Goal: Task Accomplishment & Management: Manage account settings

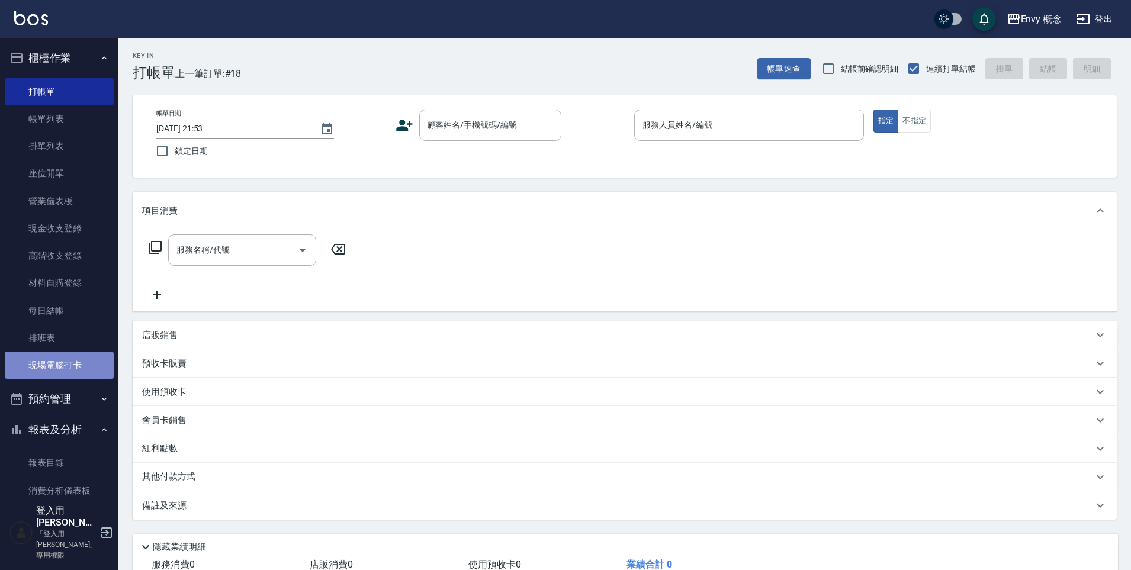
click at [97, 358] on link "現場電腦打卡" at bounding box center [59, 365] width 109 height 27
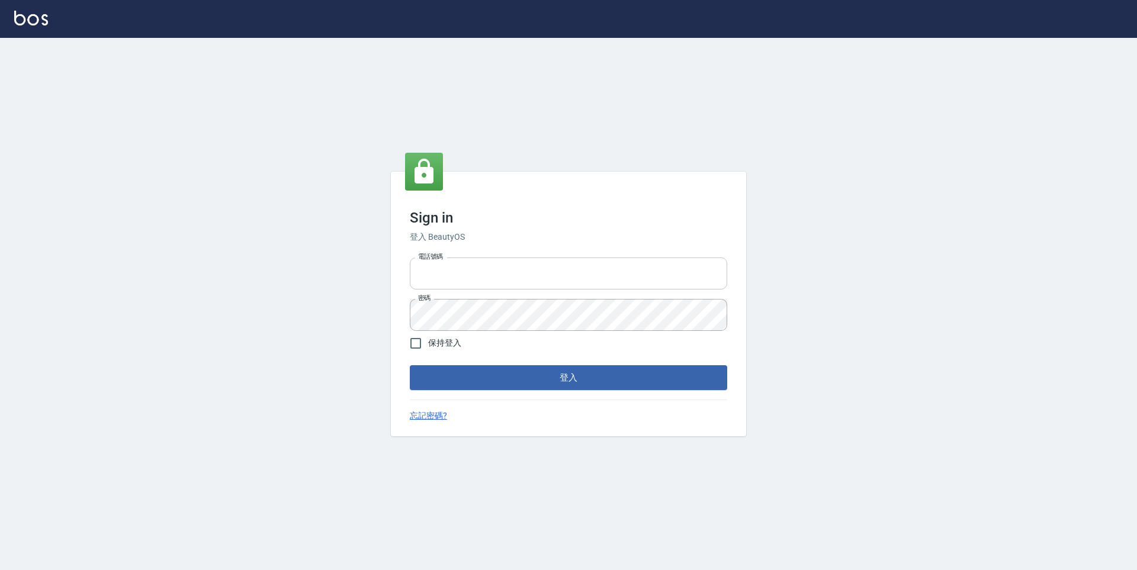
type input "25153595"
drag, startPoint x: 466, startPoint y: 279, endPoint x: 252, endPoint y: 249, distance: 216.5
click at [252, 249] on div "Sign in 登入 BeautyOS 電話號碼 25153595 電話號碼 密碼 密碼 保持登入 登入 忘記密碼?" at bounding box center [568, 304] width 1137 height 533
type input "０"
type input "0930889212"
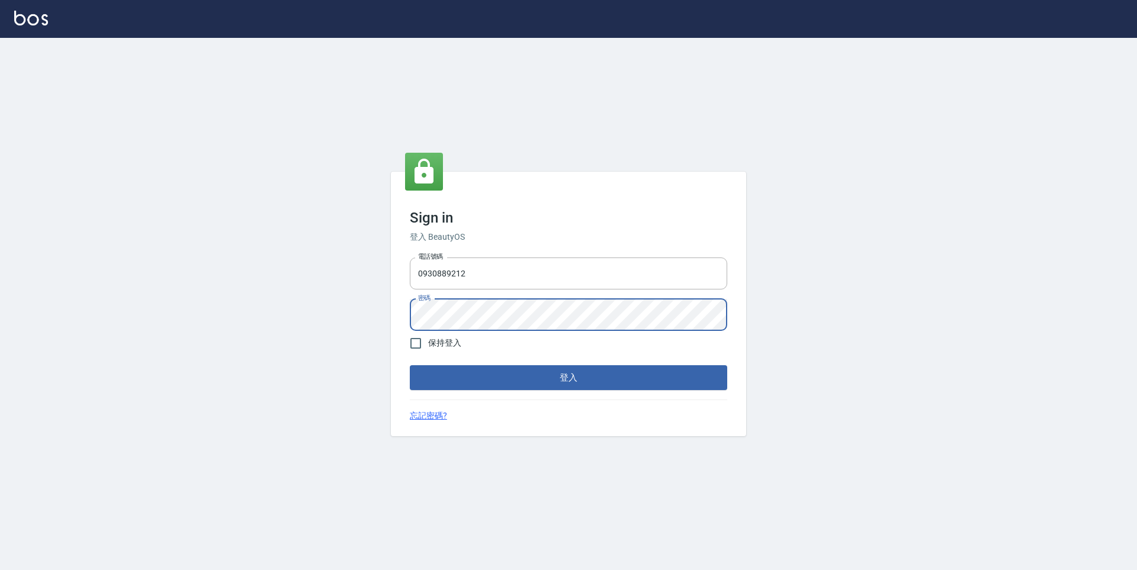
click at [233, 309] on div "Sign in 登入 BeautyOS 電話號碼 [PHONE_NUMBER] 電話號碼 密碼 密碼 保持登入 登入 忘記密碼?" at bounding box center [568, 304] width 1137 height 533
click at [410, 366] on button "登入" at bounding box center [569, 378] width 318 height 25
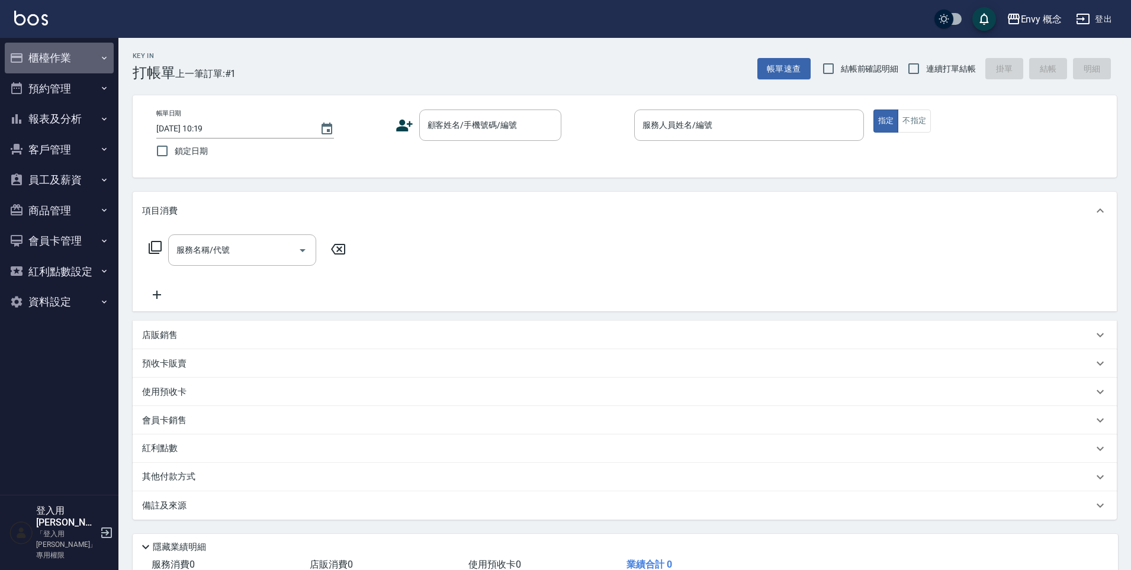
click at [89, 48] on button "櫃檯作業" at bounding box center [59, 58] width 109 height 31
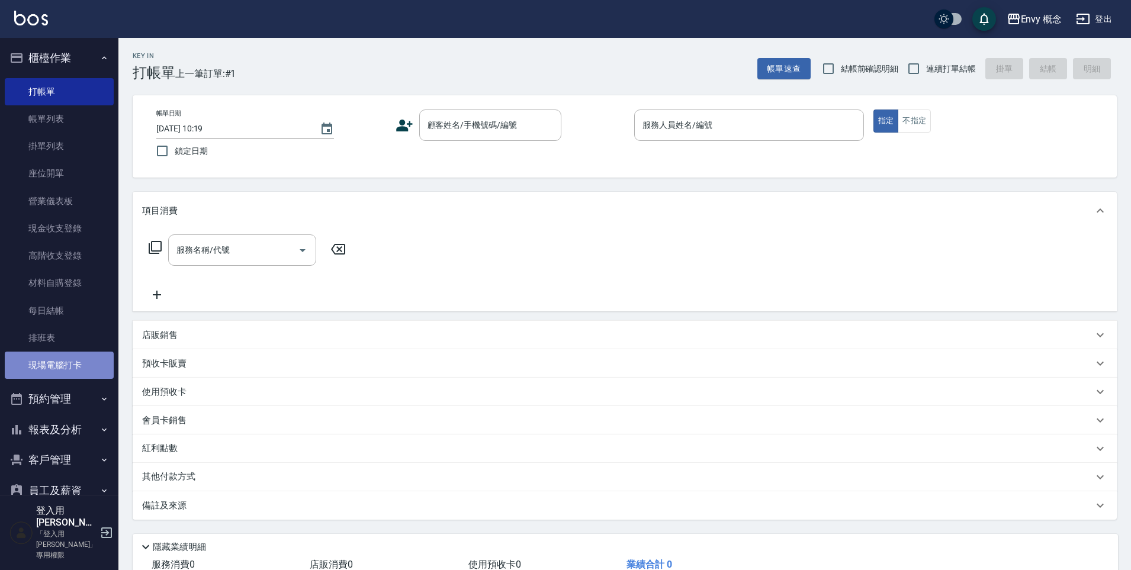
click at [88, 370] on link "現場電腦打卡" at bounding box center [59, 365] width 109 height 27
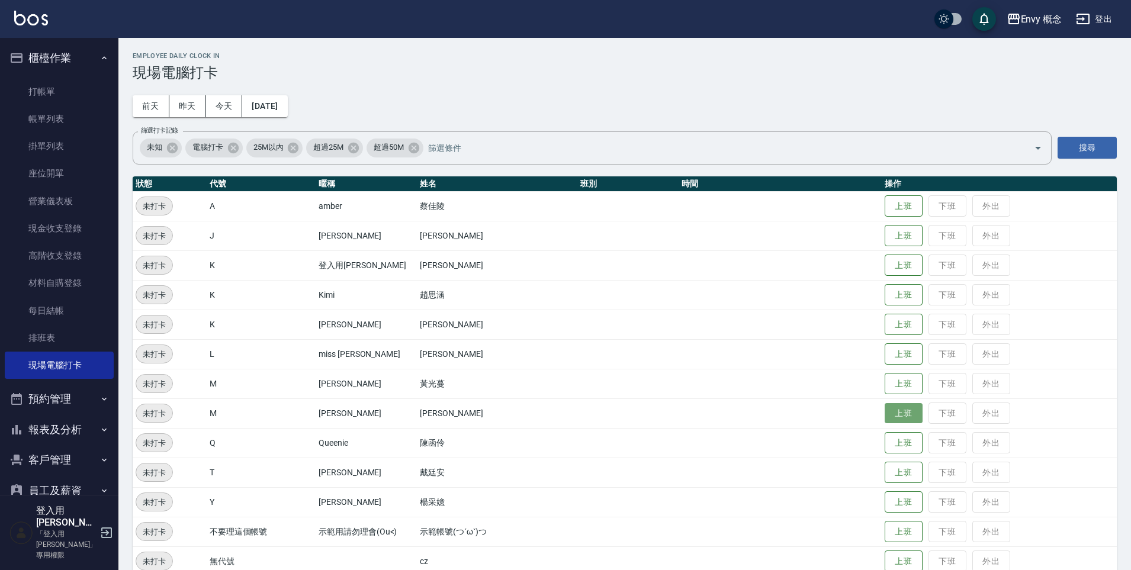
click at [885, 416] on button "上班" at bounding box center [904, 413] width 38 height 21
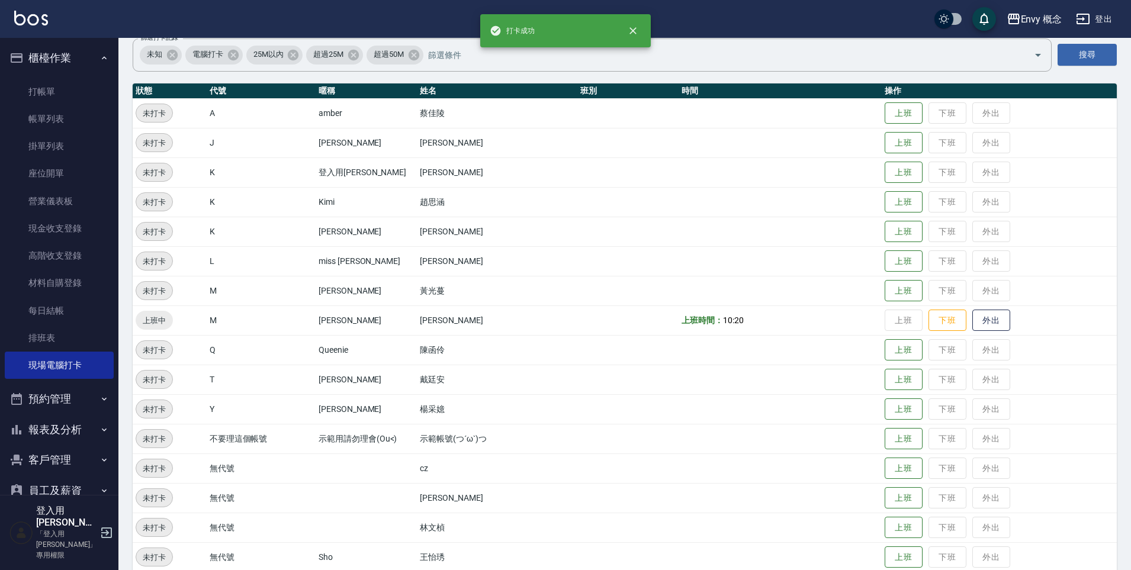
scroll to position [169, 0]
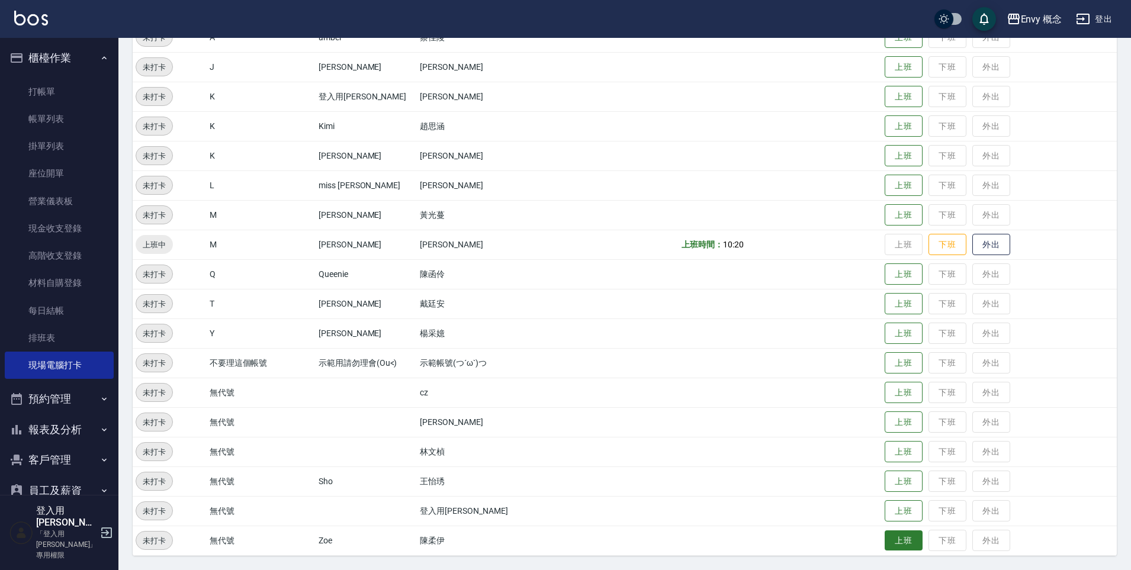
click at [898, 543] on button "上班" at bounding box center [904, 541] width 38 height 21
click at [887, 479] on button "上班" at bounding box center [904, 482] width 38 height 21
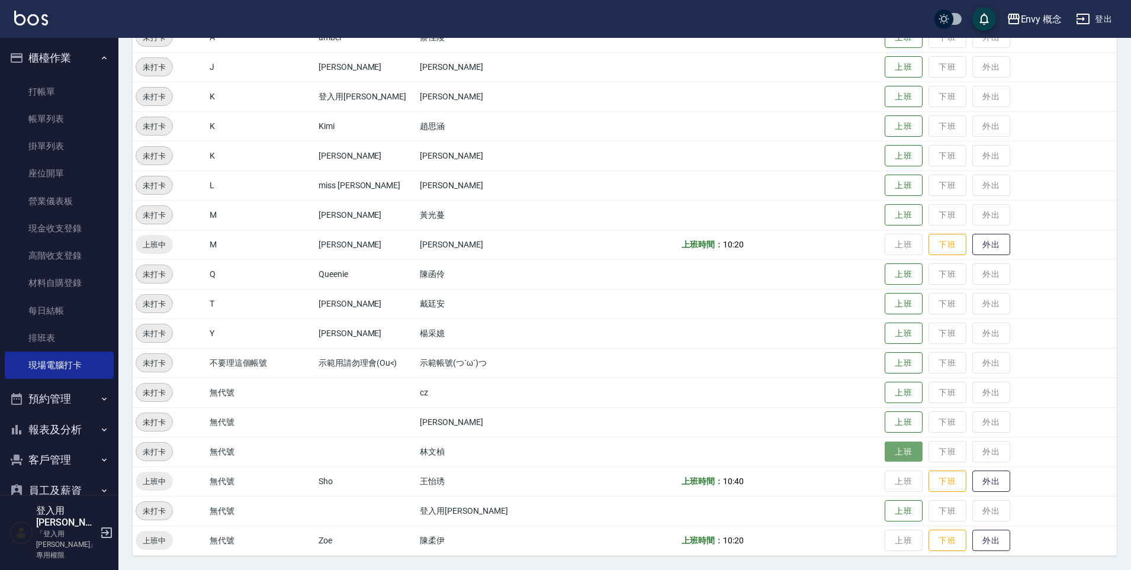
click at [890, 448] on button "上班" at bounding box center [904, 452] width 38 height 21
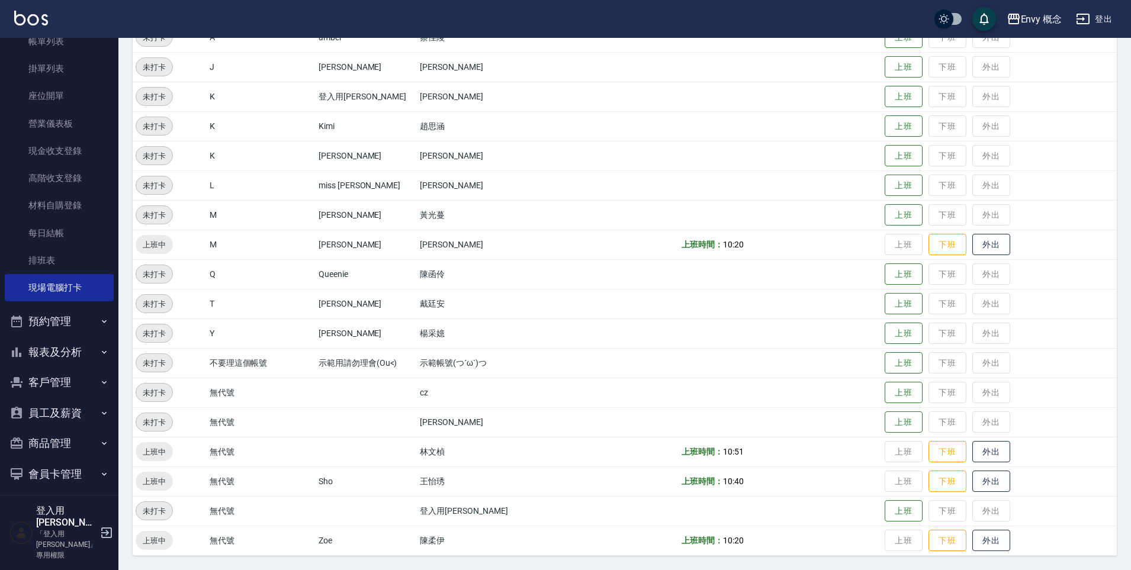
scroll to position [124, 0]
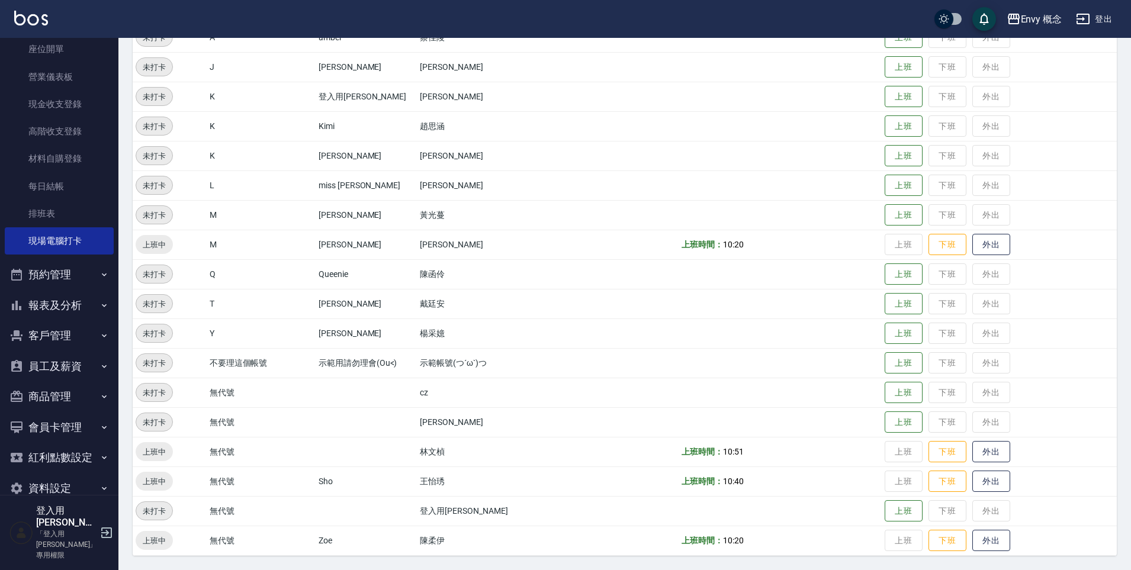
click at [73, 309] on button "報表及分析" at bounding box center [59, 305] width 109 height 31
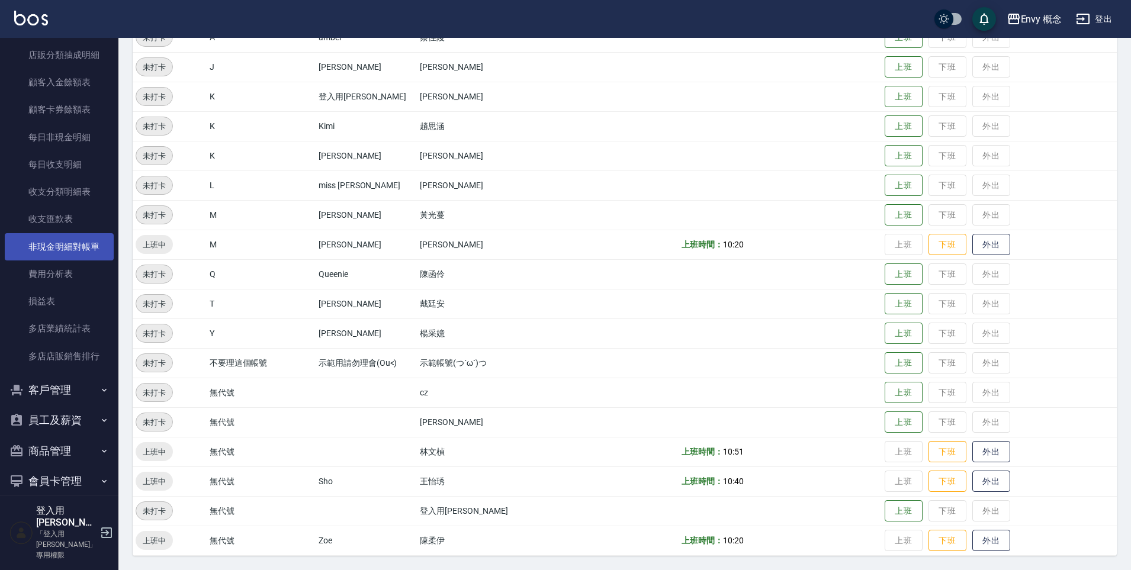
scroll to position [1175, 0]
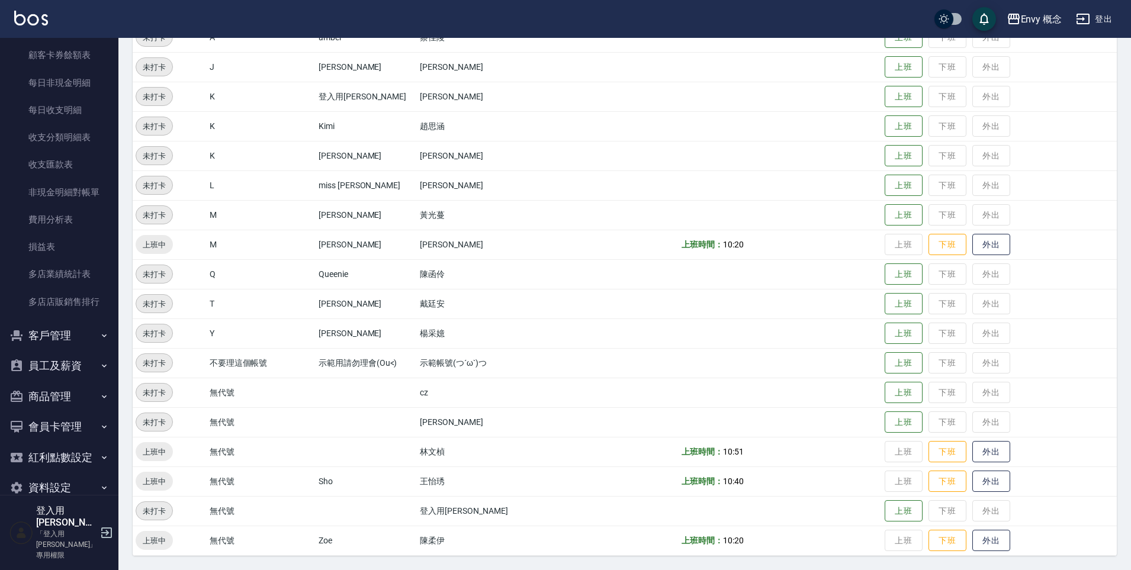
click at [65, 367] on button "員工及薪資" at bounding box center [59, 366] width 109 height 31
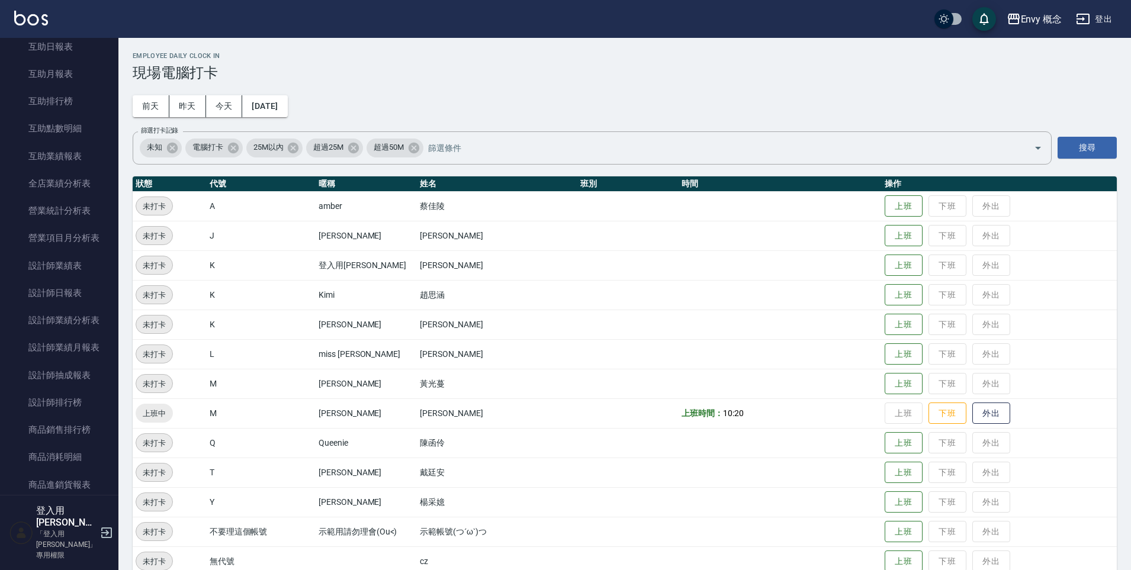
scroll to position [0, 0]
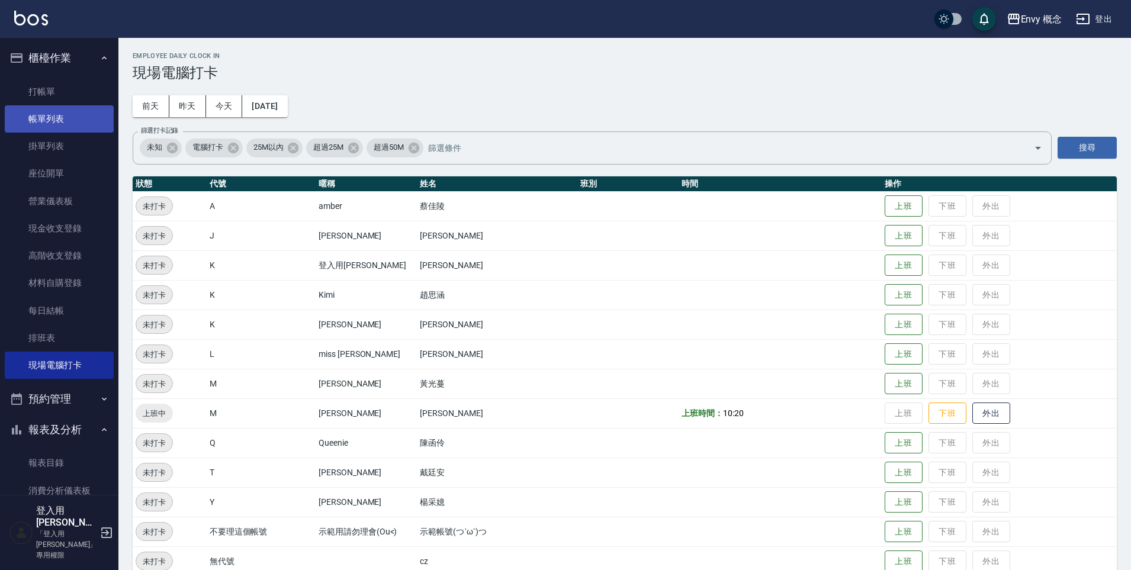
click at [62, 120] on link "帳單列表" at bounding box center [59, 118] width 109 height 27
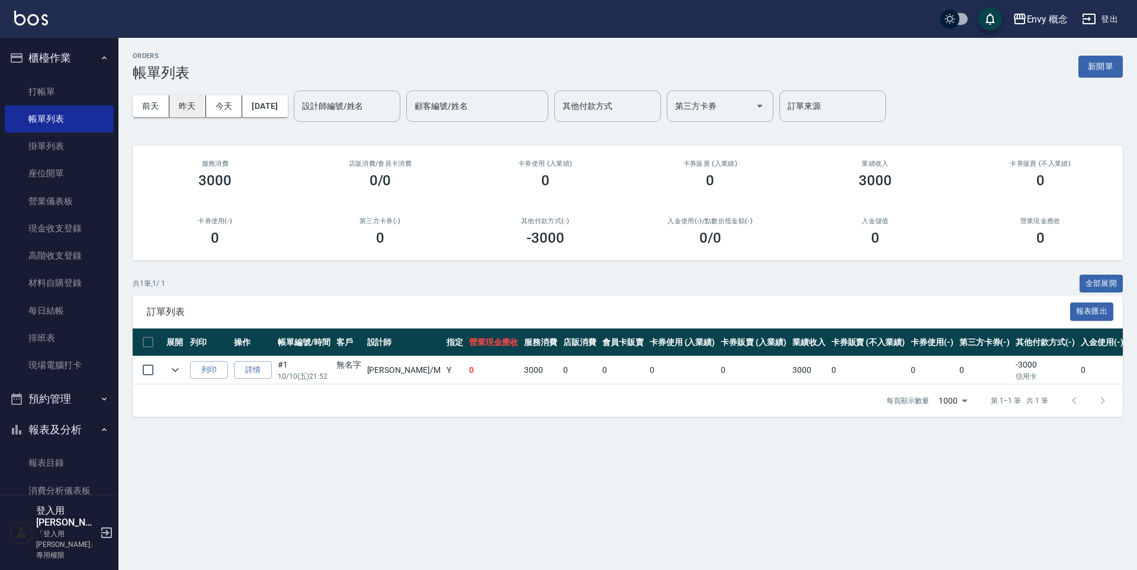
click at [193, 110] on button "昨天" at bounding box center [187, 106] width 37 height 22
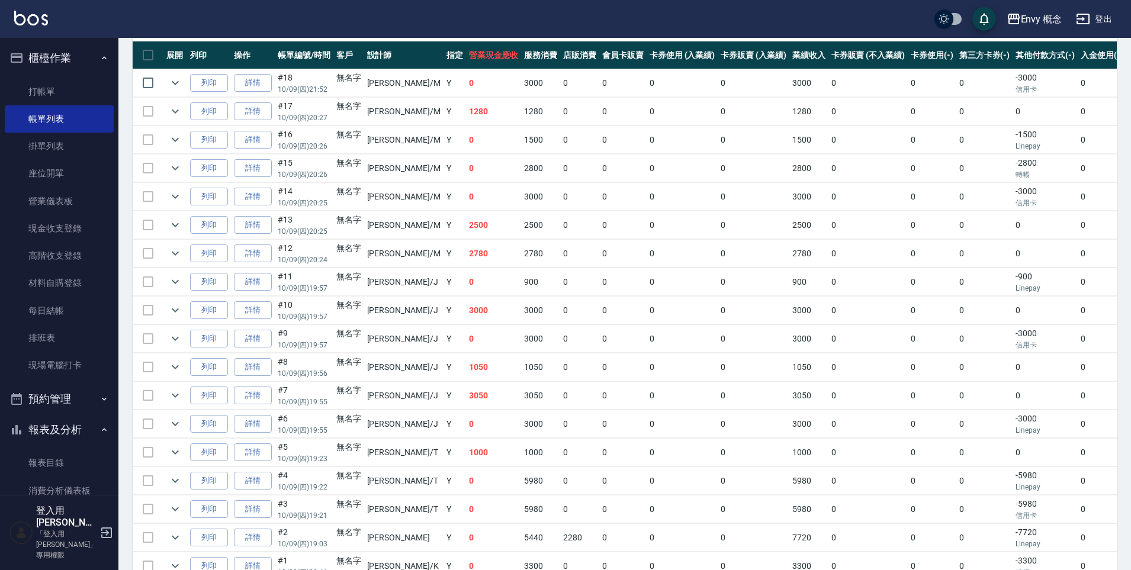
scroll to position [353, 0]
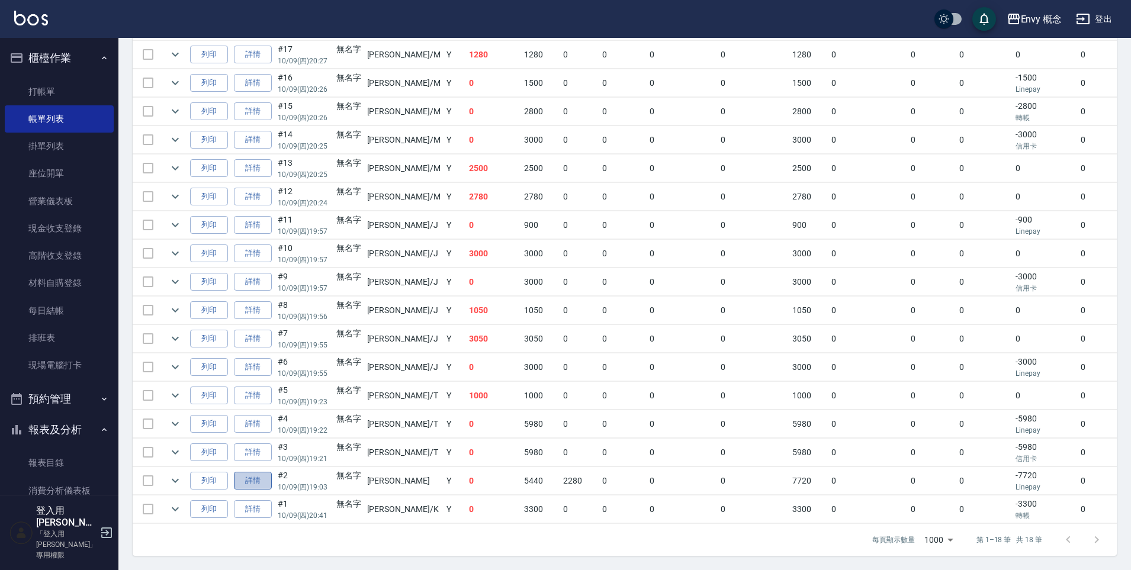
click at [240, 474] on link "詳情" at bounding box center [253, 481] width 38 height 18
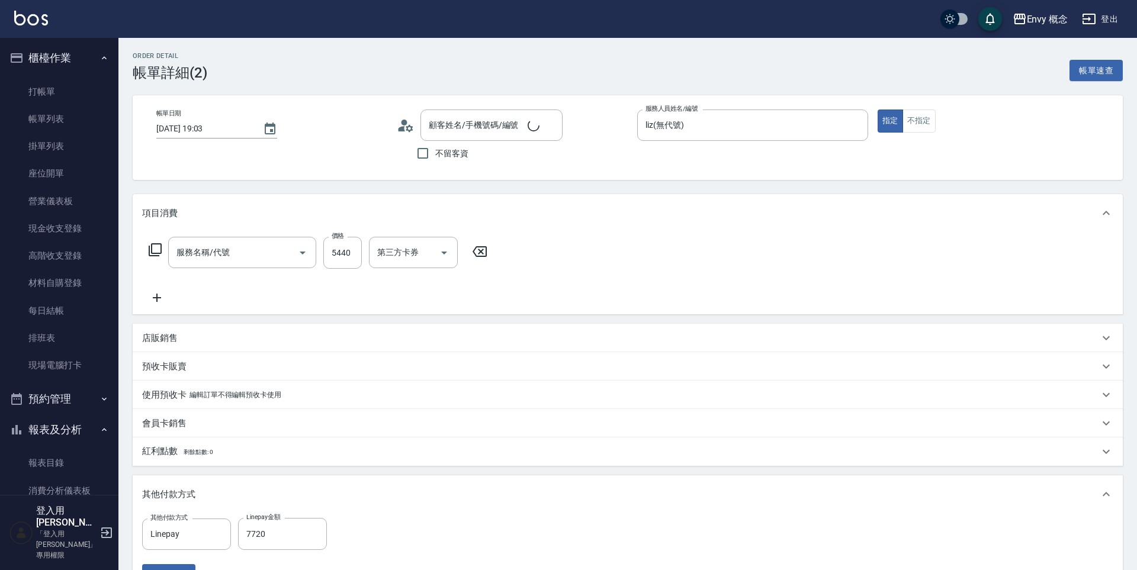
type input "2025/10/09 19:03"
type input "liz(無代號)"
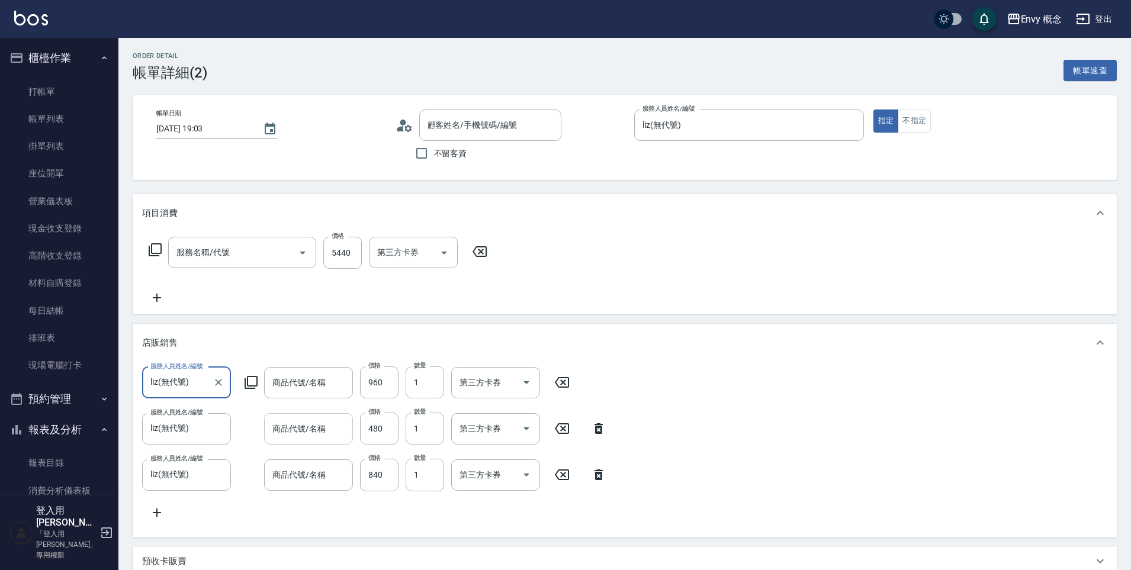
type input "701 染髮(701)"
type input "無名字/ /null"
type input "真爽牌柑橘護髮素"
type input "muyo補色洗 500ml"
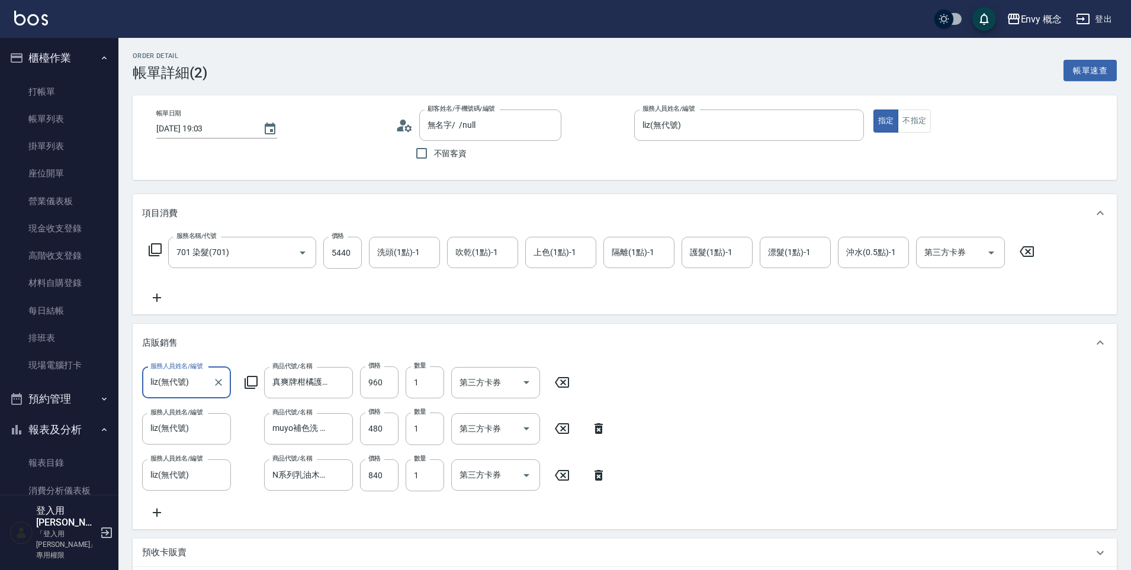
type input "N系列乳油木保濕洗髮精 300ml"
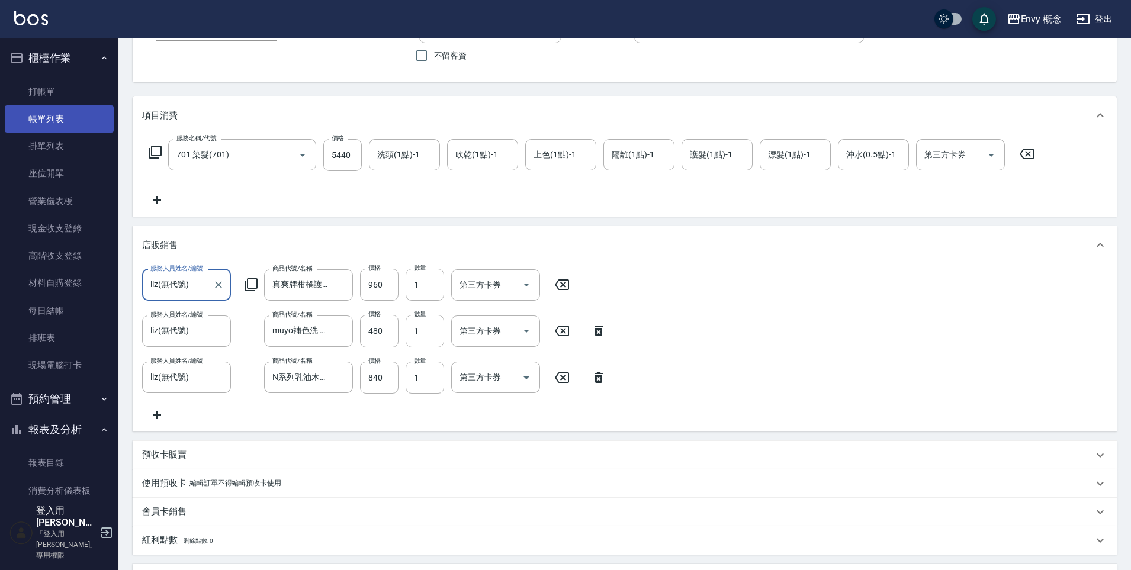
click at [64, 114] on link "帳單列表" at bounding box center [59, 118] width 109 height 27
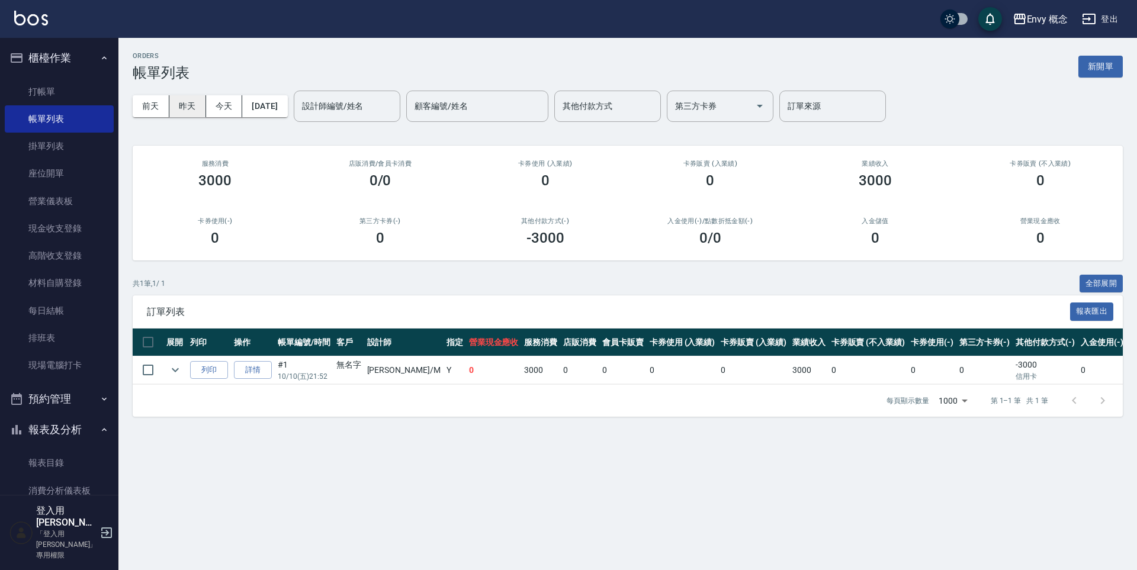
click at [196, 108] on button "昨天" at bounding box center [187, 106] width 37 height 22
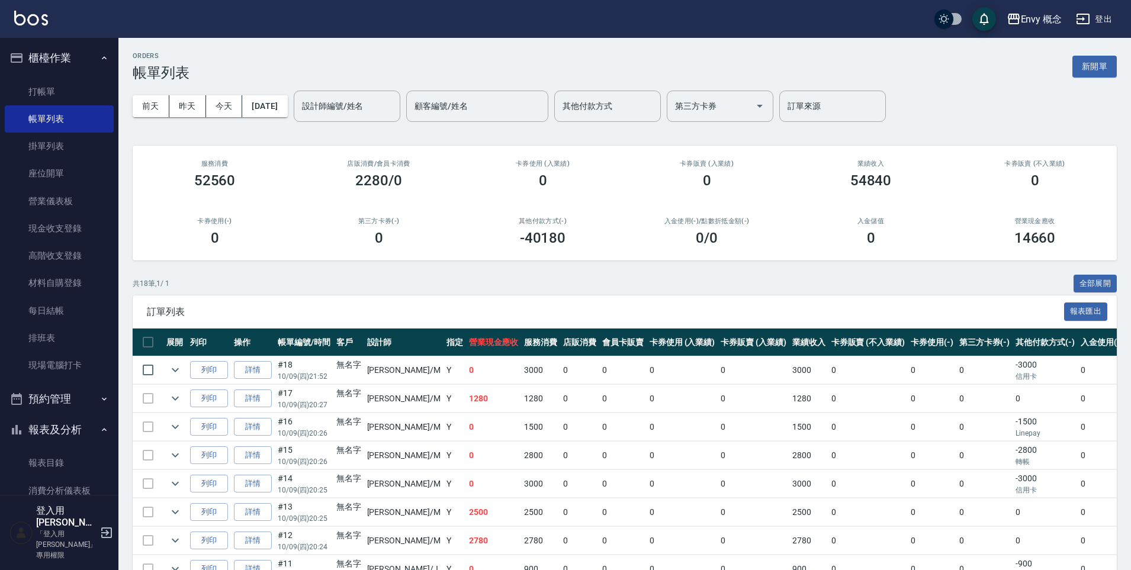
scroll to position [353, 0]
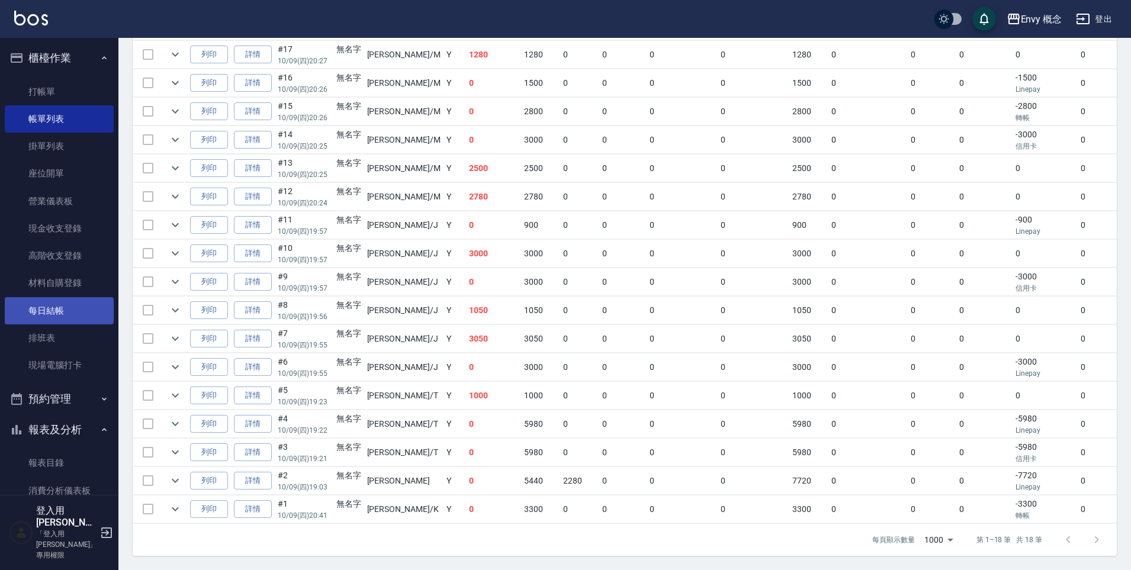
click at [73, 312] on link "每日結帳" at bounding box center [59, 310] width 109 height 27
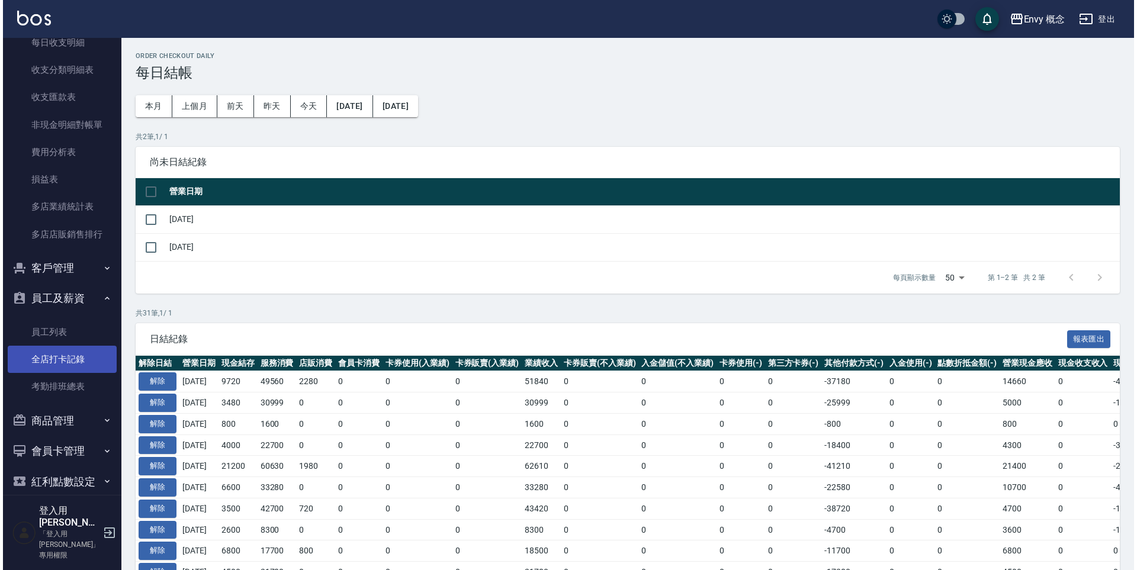
scroll to position [1143, 0]
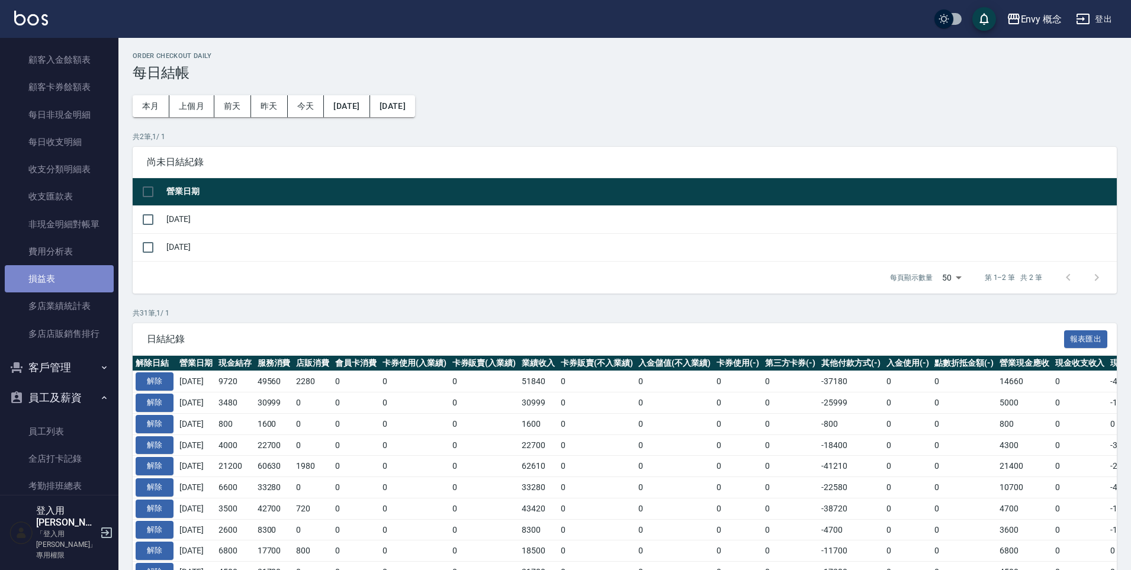
click at [81, 283] on link "損益表" at bounding box center [59, 278] width 109 height 27
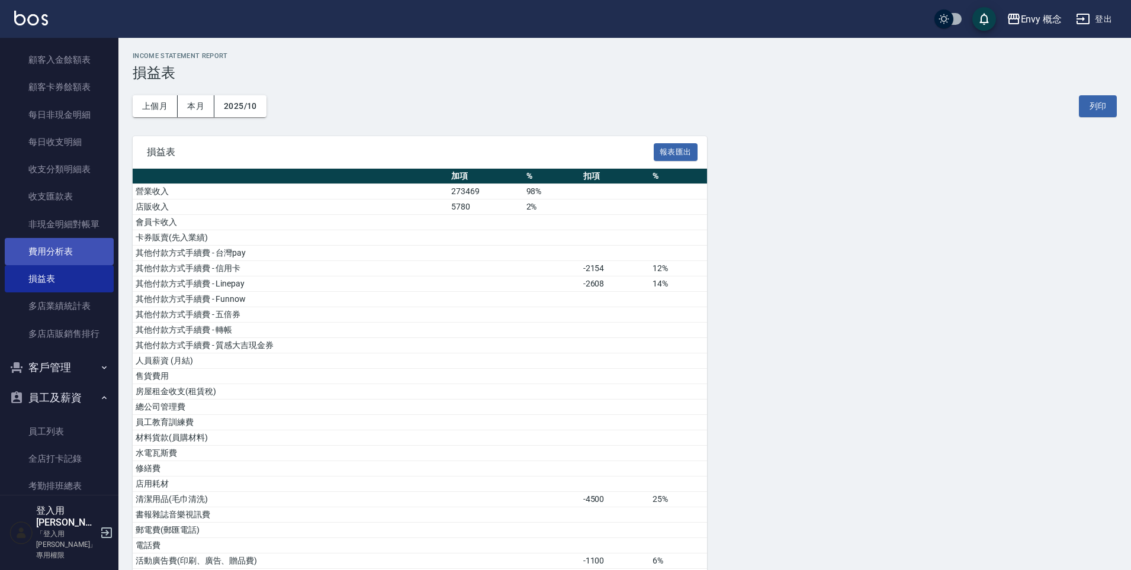
click at [56, 249] on link "費用分析表" at bounding box center [59, 251] width 109 height 27
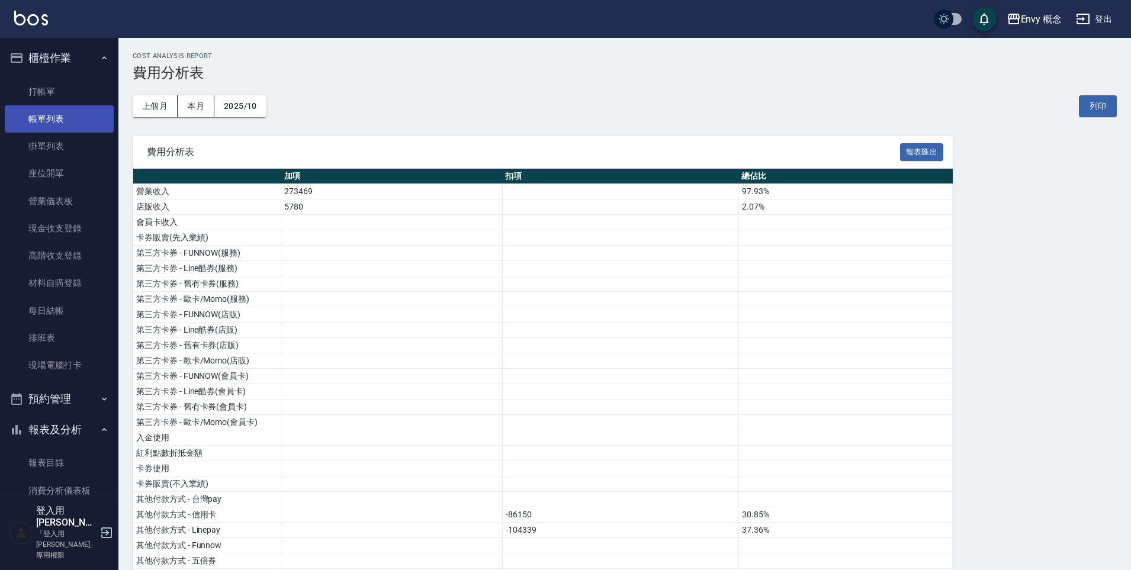
click at [69, 117] on link "帳單列表" at bounding box center [59, 118] width 109 height 27
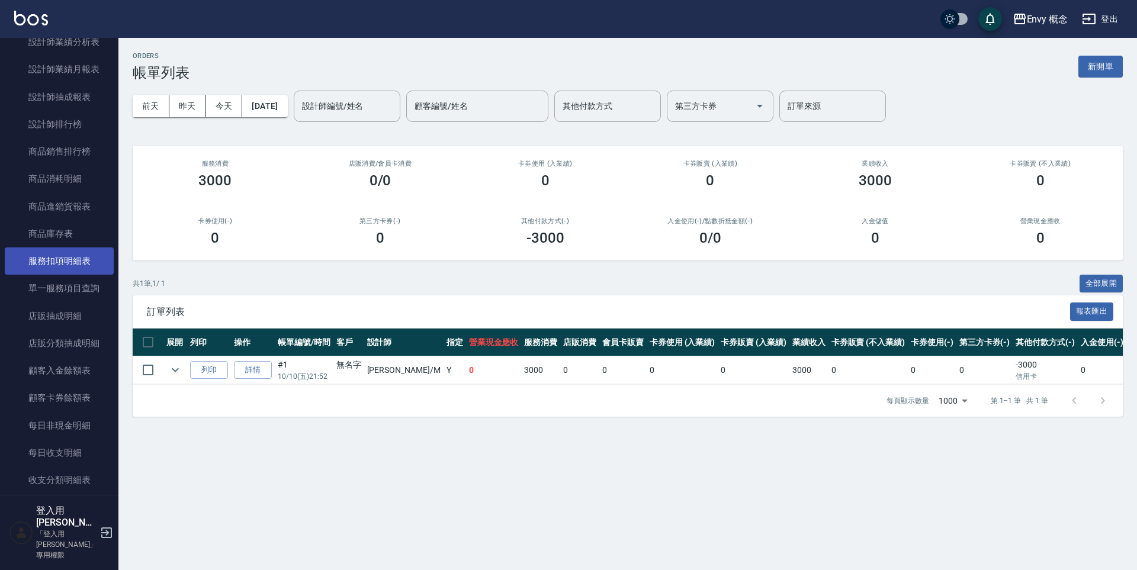
scroll to position [815, 0]
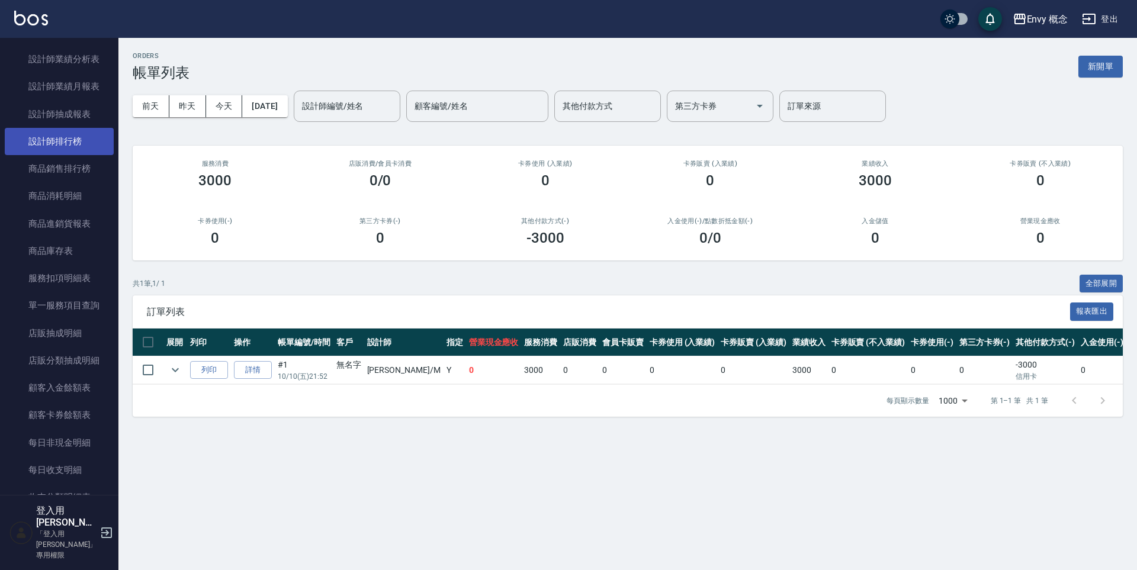
click at [82, 136] on link "設計師排行榜" at bounding box center [59, 141] width 109 height 27
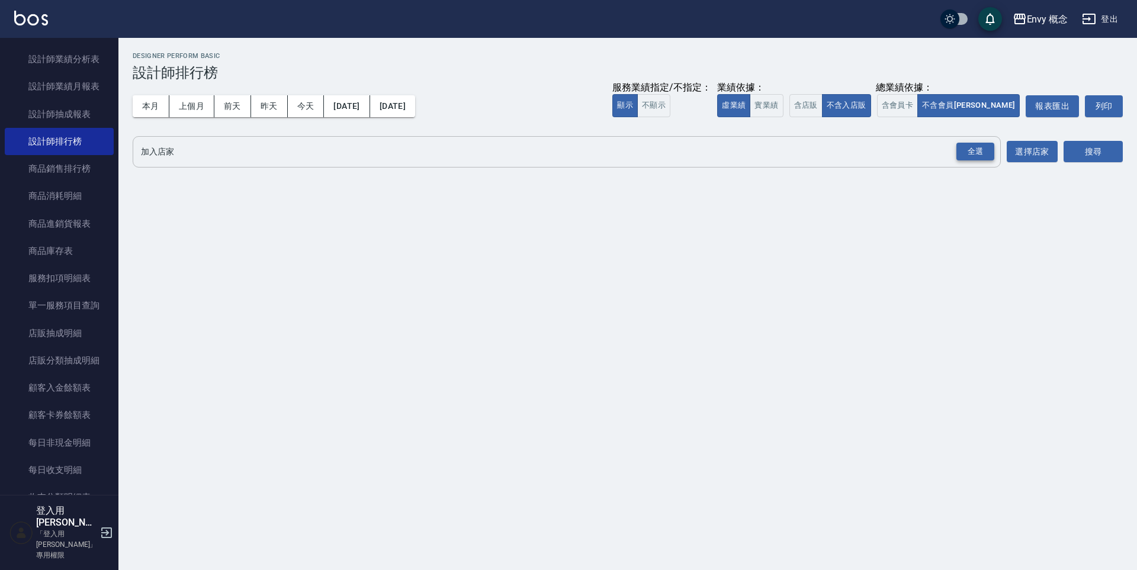
click at [973, 149] on div "全選" at bounding box center [976, 152] width 38 height 18
click at [1081, 153] on button "搜尋" at bounding box center [1093, 153] width 59 height 22
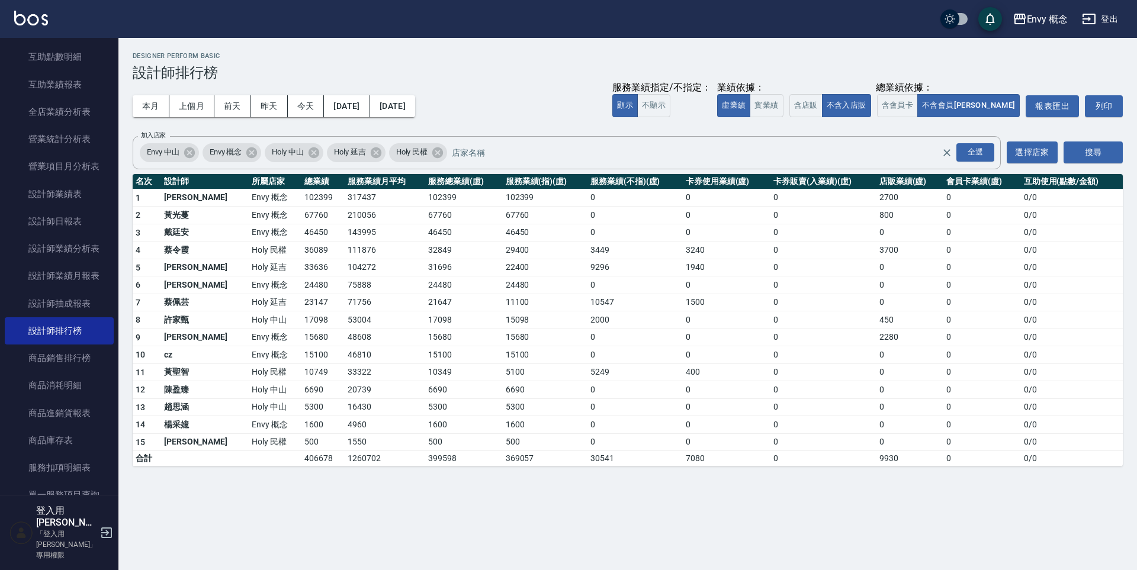
scroll to position [418, 0]
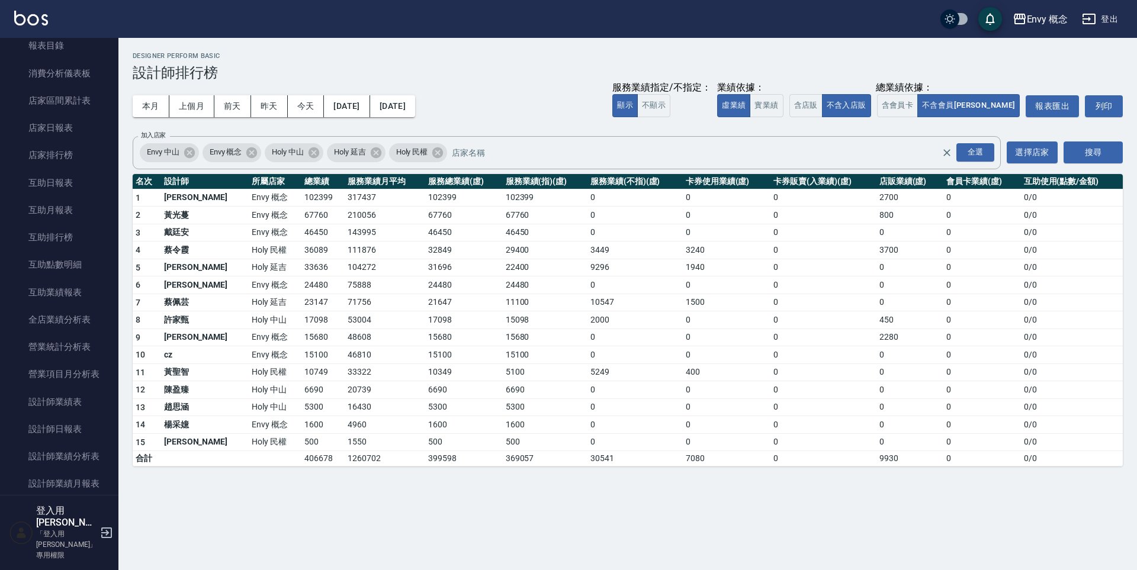
click at [1110, 22] on button "登出" at bounding box center [1101, 19] width 46 height 22
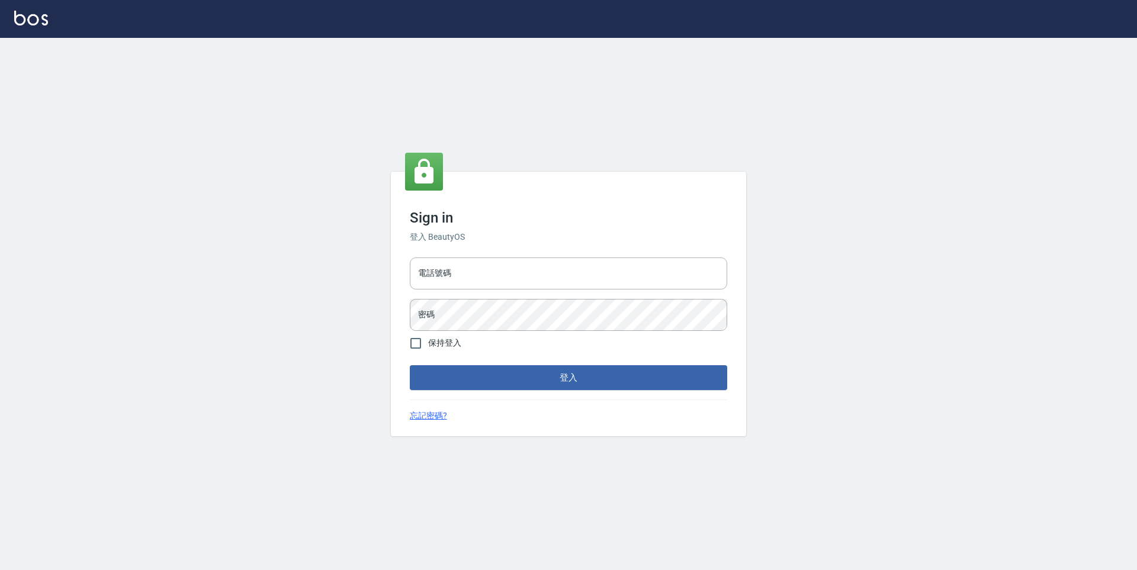
type input "25153595"
click at [492, 274] on input "25153595" at bounding box center [569, 274] width 318 height 32
type input "9990001234567"
click at [517, 371] on button "登入" at bounding box center [569, 378] width 318 height 25
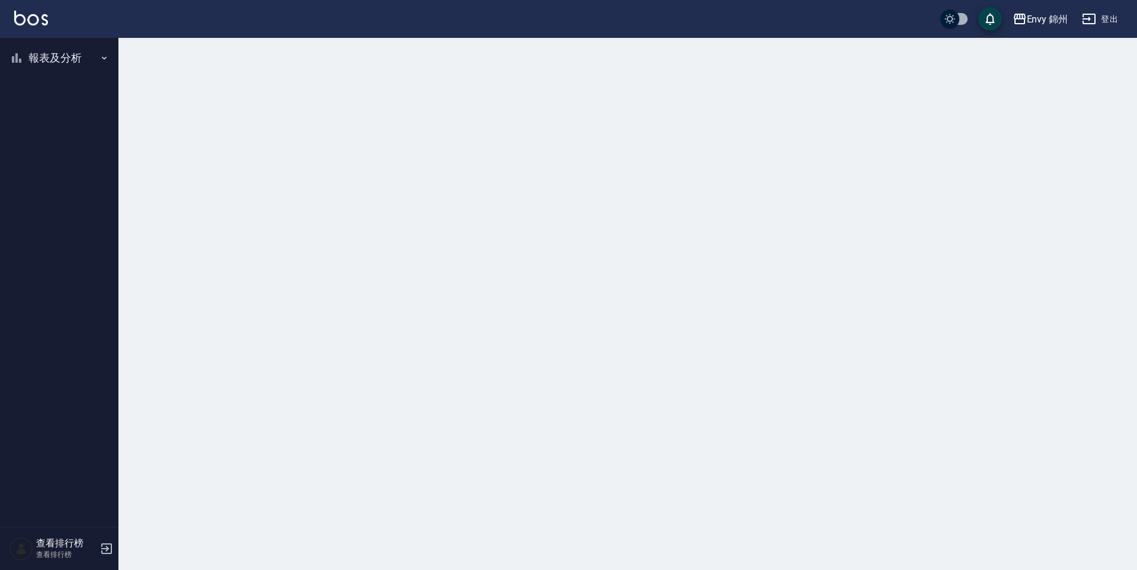
click at [78, 62] on button "報表及分析" at bounding box center [59, 58] width 109 height 31
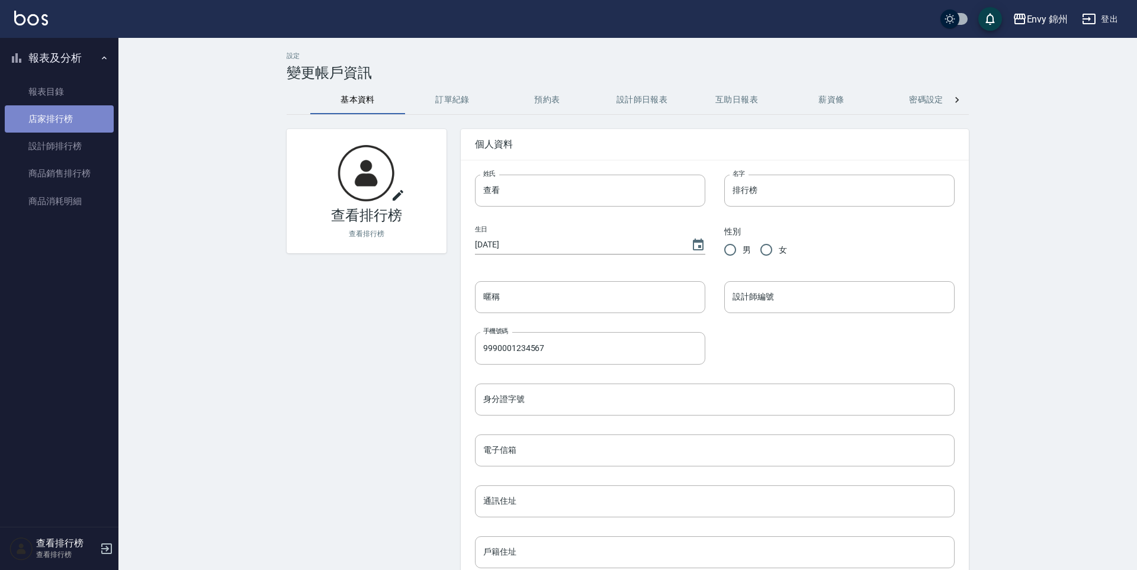
click at [70, 119] on link "店家排行榜" at bounding box center [59, 118] width 109 height 27
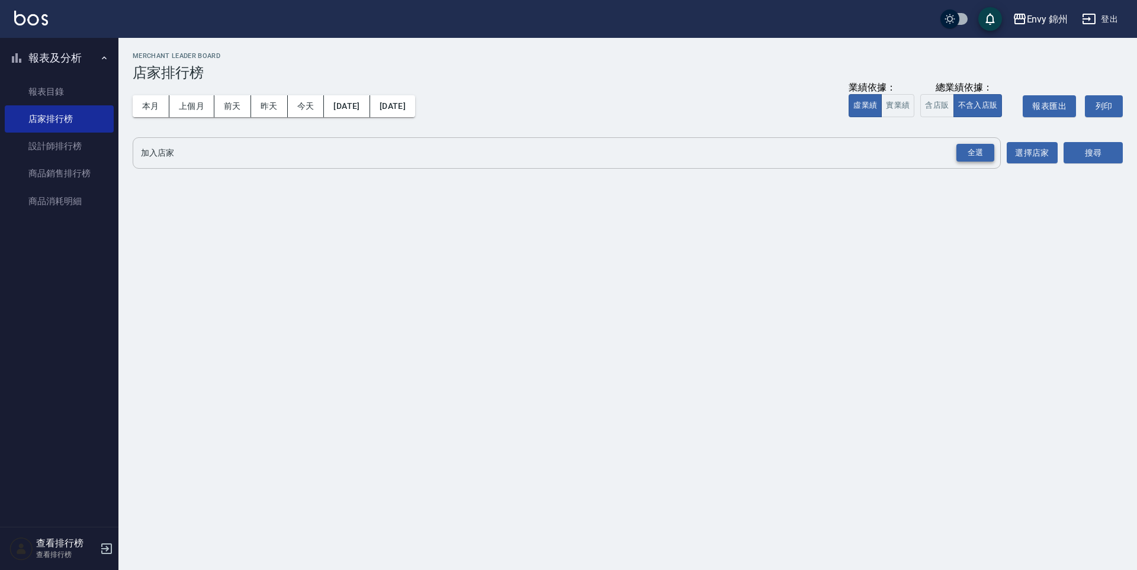
click at [977, 156] on div "全選" at bounding box center [976, 153] width 38 height 18
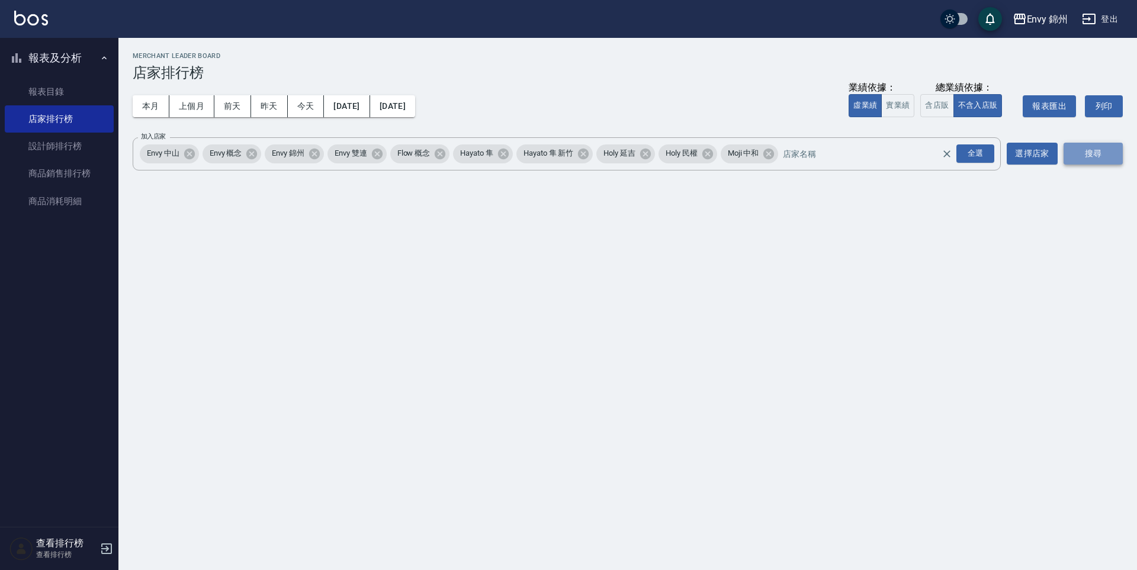
click at [1079, 150] on button "搜尋" at bounding box center [1093, 154] width 59 height 22
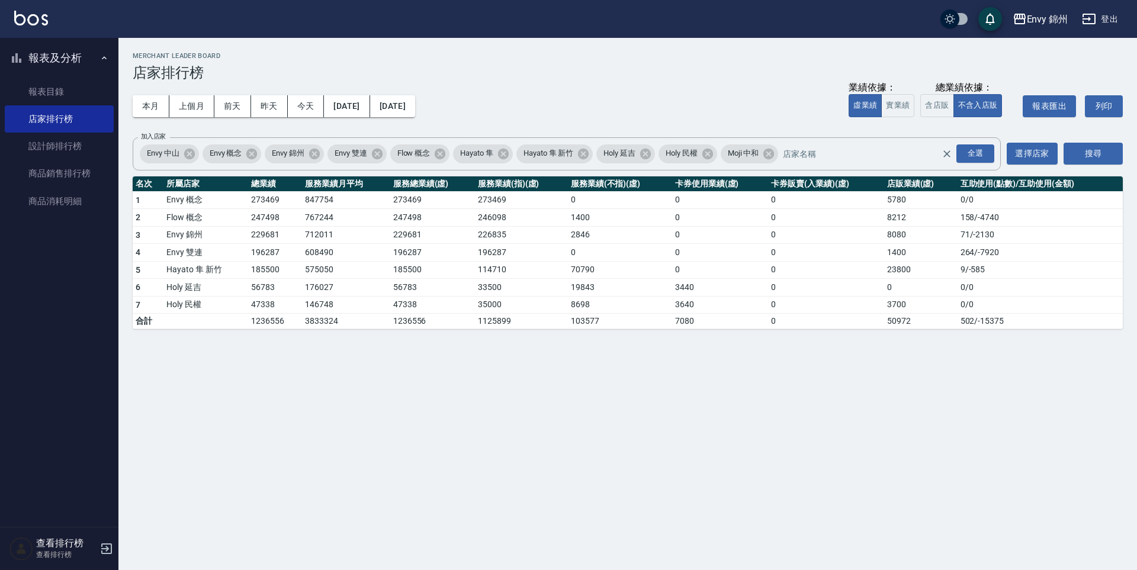
click at [1102, 21] on button "登出" at bounding box center [1101, 19] width 46 height 22
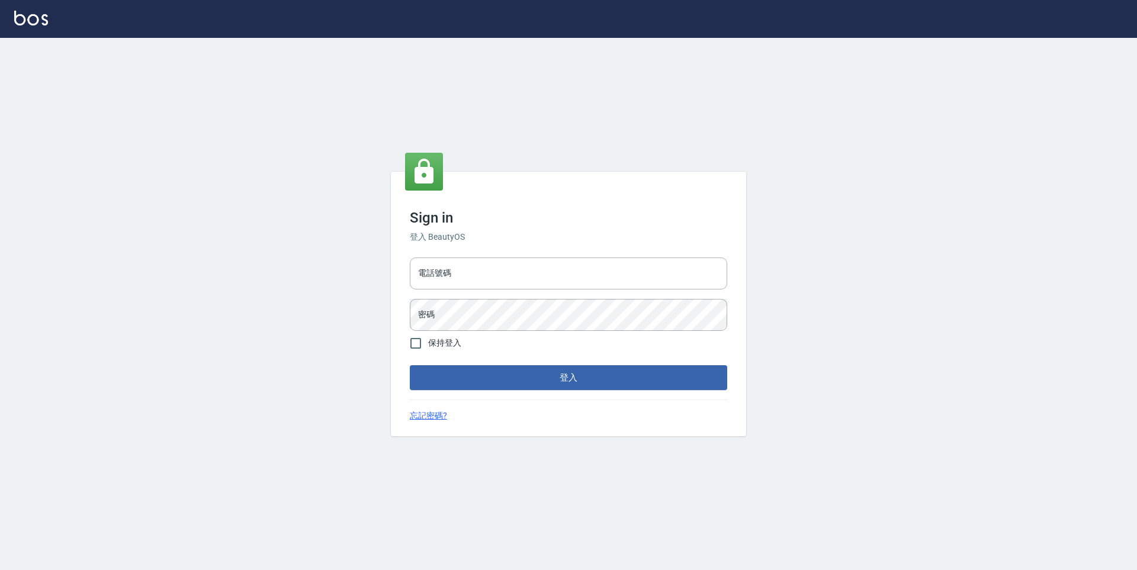
type input "25153595"
click at [476, 274] on input "25153595" at bounding box center [569, 274] width 318 height 32
drag, startPoint x: 454, startPoint y: 272, endPoint x: 409, endPoint y: 273, distance: 44.4
click at [410, 273] on input "25153595" at bounding box center [569, 274] width 318 height 32
type input "0930889212"
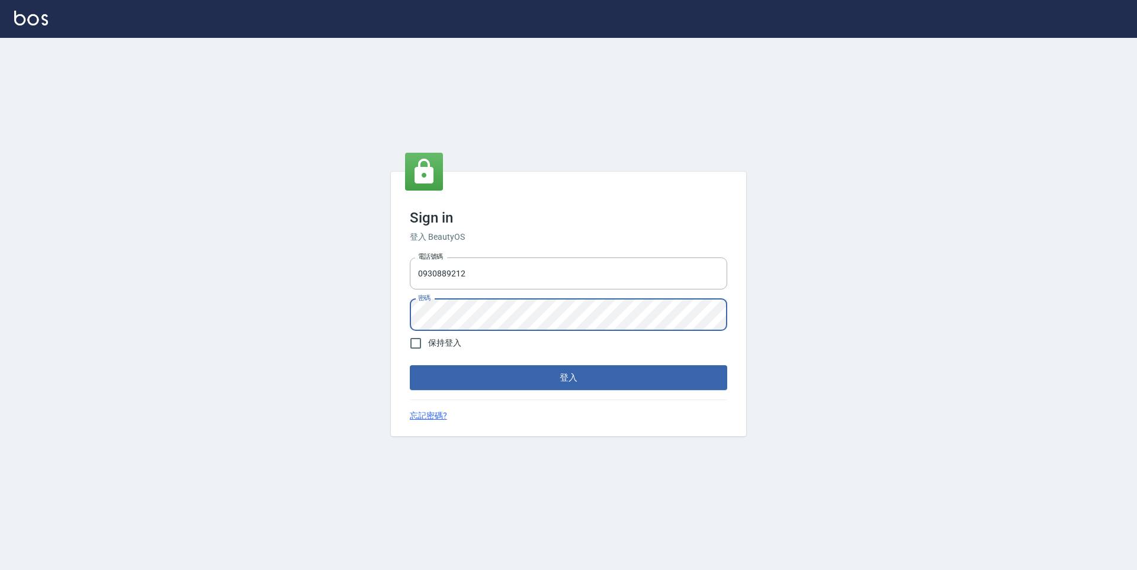
click at [391, 313] on div "Sign in 登入 BeautyOS 電話號碼 0930889212 電話號碼 密碼 密碼 保持登入 登入 忘記密碼?" at bounding box center [568, 304] width 355 height 265
click at [396, 314] on div "Sign in 登入 BeautyOS 電話號碼 0930889212 電話號碼 密碼 密碼 保持登入 登入 忘記密碼?" at bounding box center [568, 304] width 355 height 265
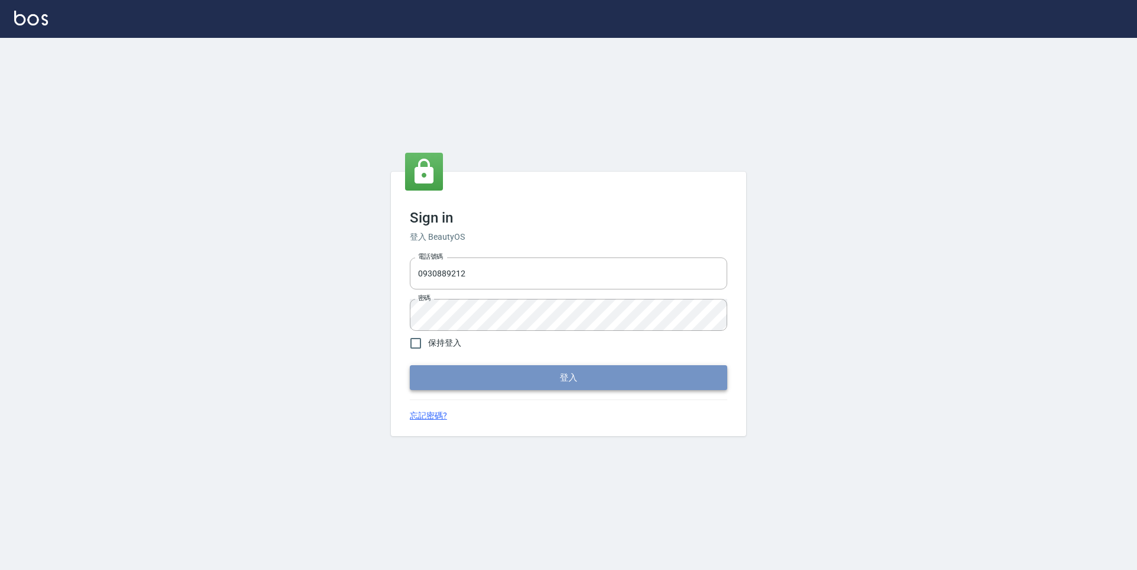
click at [503, 379] on button "登入" at bounding box center [569, 378] width 318 height 25
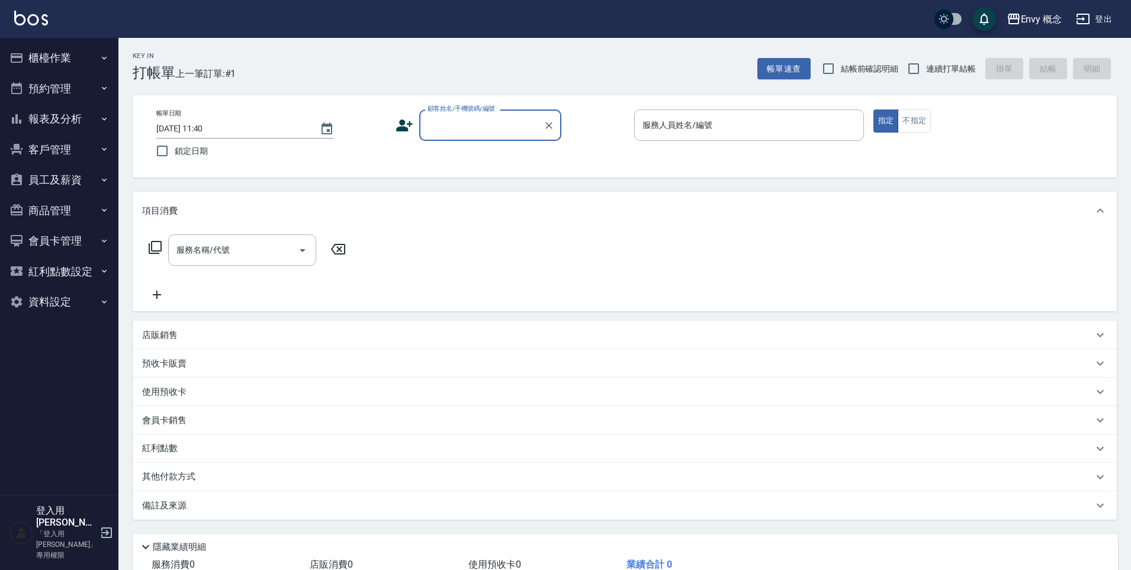
click at [53, 59] on button "櫃檯作業" at bounding box center [59, 58] width 109 height 31
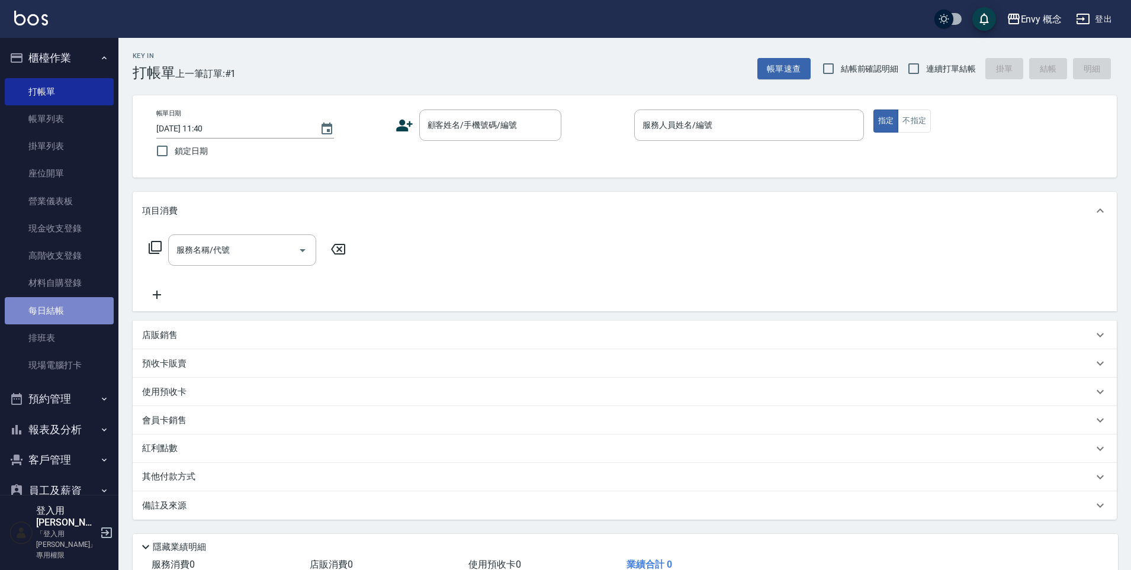
click at [71, 312] on link "每日結帳" at bounding box center [59, 310] width 109 height 27
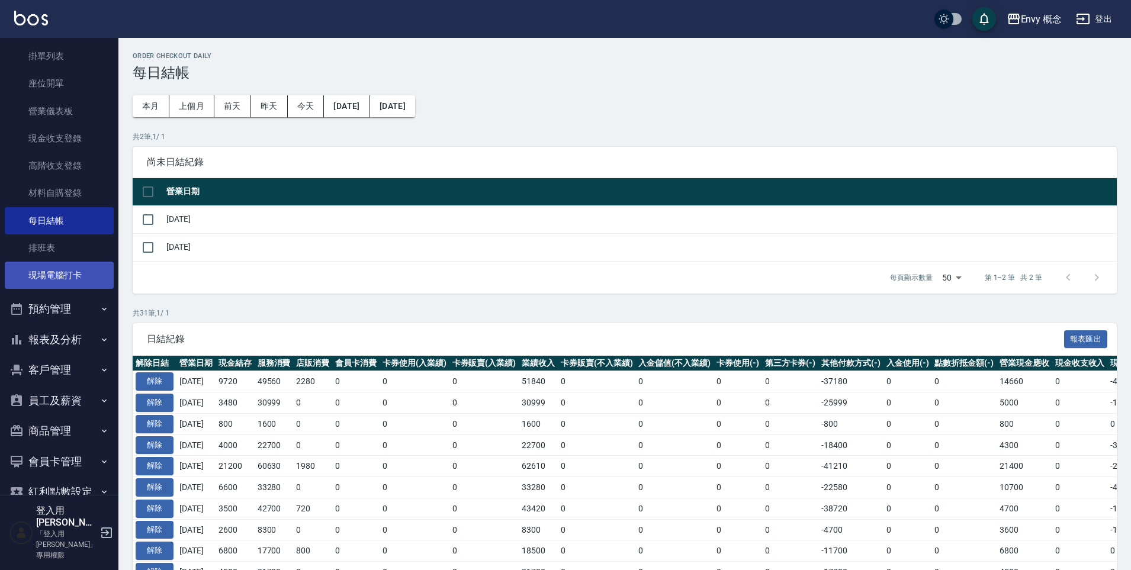
scroll to position [124, 0]
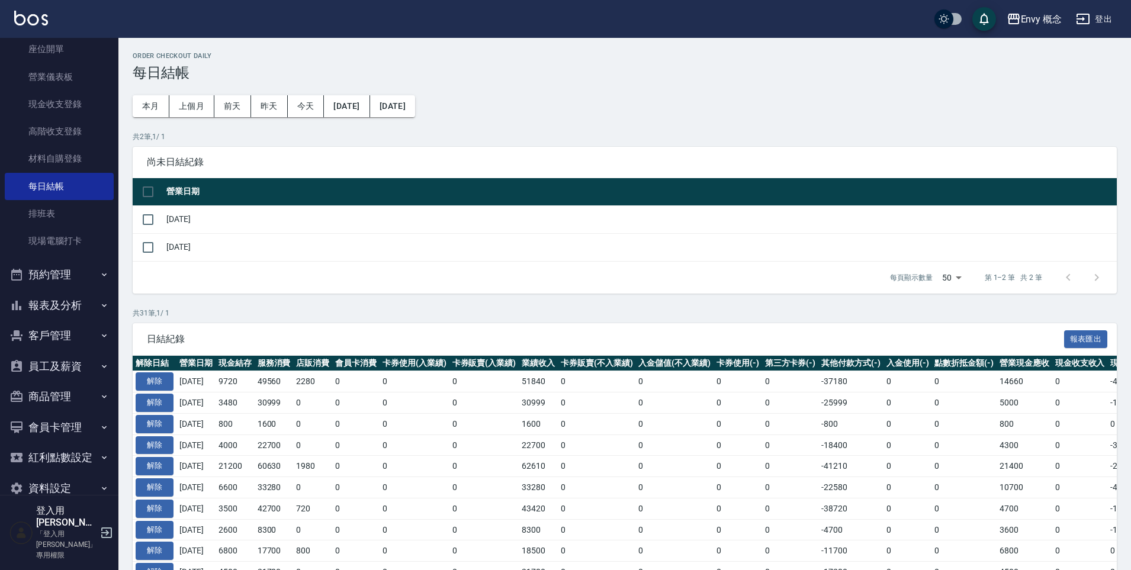
click at [63, 309] on button "報表及分析" at bounding box center [59, 305] width 109 height 31
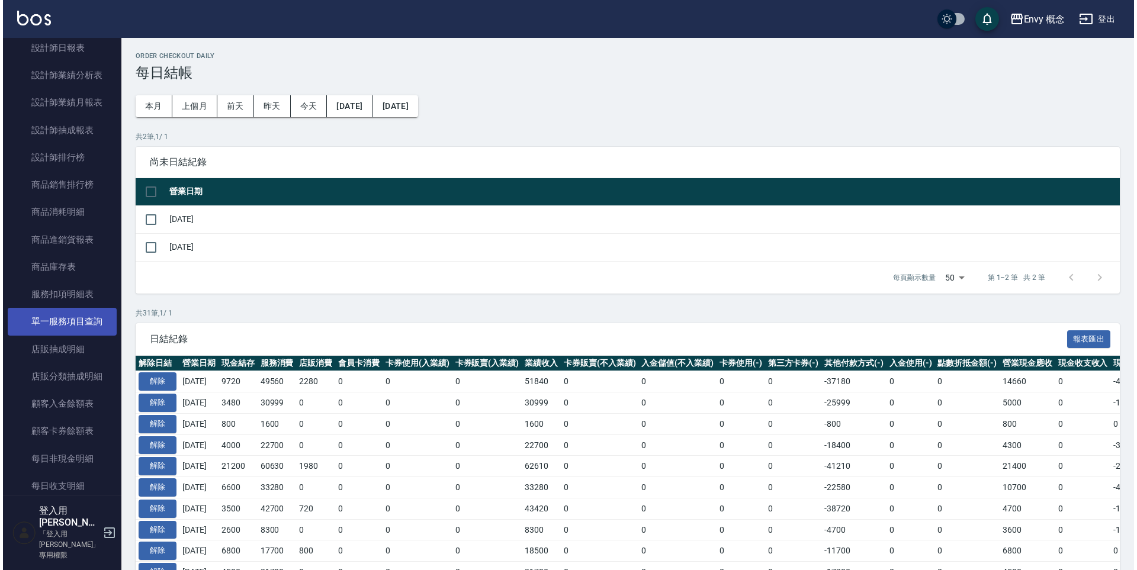
scroll to position [594, 0]
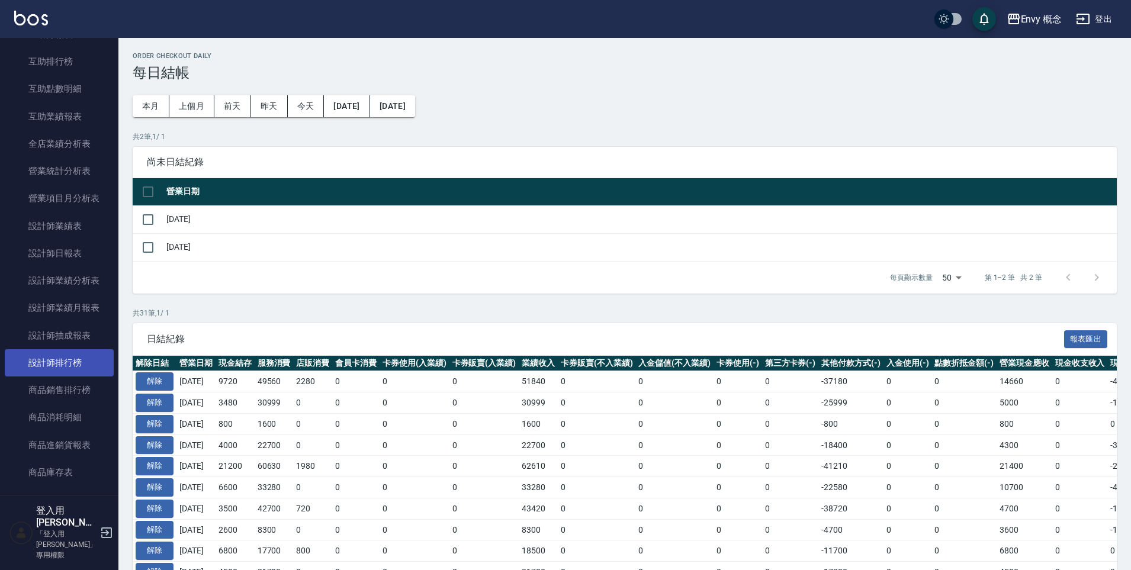
click at [74, 351] on link "設計師排行榜" at bounding box center [59, 363] width 109 height 27
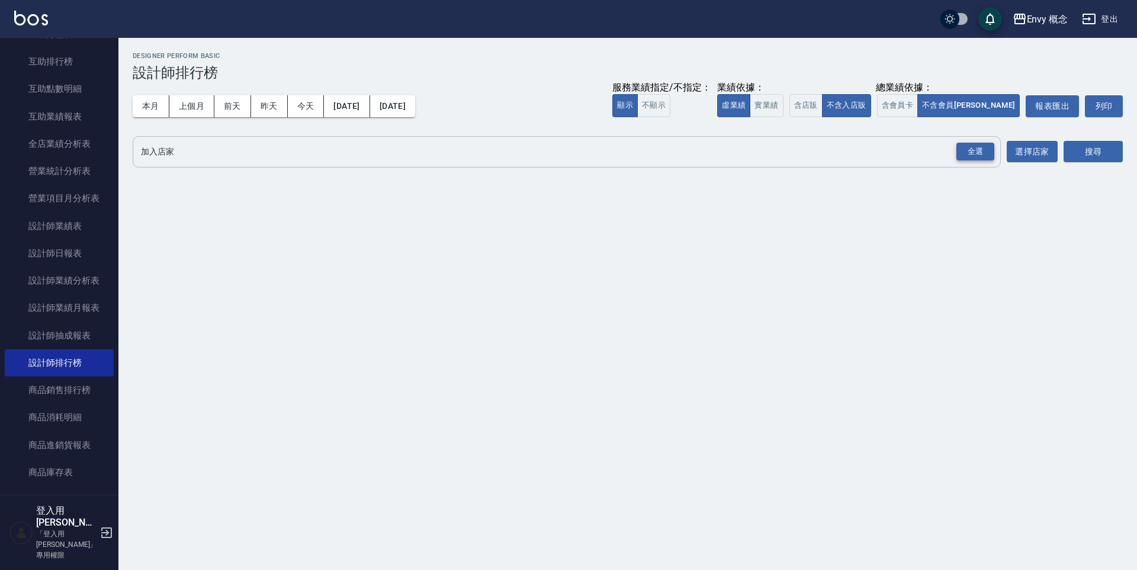
click at [970, 146] on div "全選" at bounding box center [976, 152] width 38 height 18
click at [1073, 146] on button "搜尋" at bounding box center [1093, 153] width 59 height 22
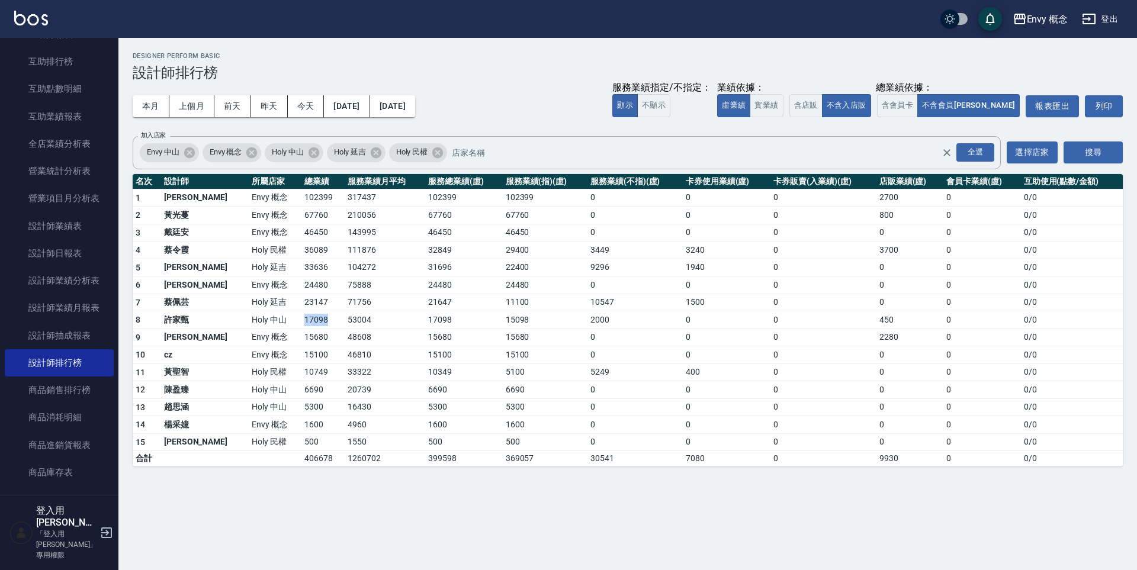
drag, startPoint x: 255, startPoint y: 323, endPoint x: 287, endPoint y: 326, distance: 31.6
click at [287, 326] on tr "8 許家甄 Holy 中山 17098 53004 17098 15098 2000 0 0 450 0 0 / 0" at bounding box center [628, 321] width 990 height 18
click at [302, 326] on td "17098" at bounding box center [323, 321] width 43 height 18
drag, startPoint x: 263, startPoint y: 339, endPoint x: 286, endPoint y: 343, distance: 23.4
click at [302, 343] on td "15680" at bounding box center [323, 338] width 43 height 18
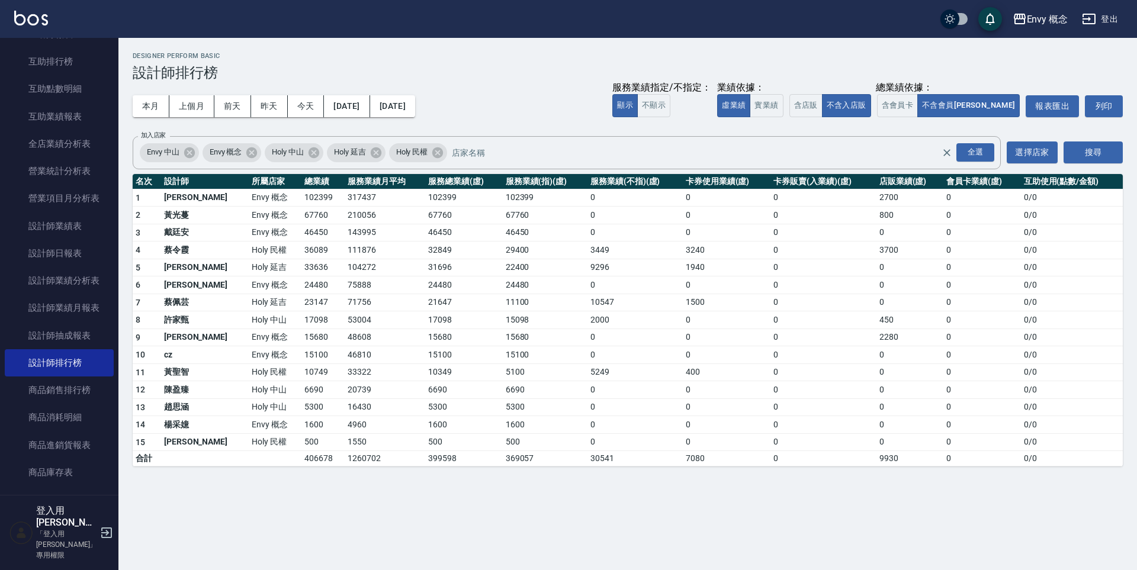
click at [302, 350] on td "15100" at bounding box center [323, 356] width 43 height 18
drag, startPoint x: 271, startPoint y: 341, endPoint x: 289, endPoint y: 357, distance: 24.4
click at [289, 357] on tbody "1 王文嘉 Envy 概念 102399 317437 102399 102399 0 0 0 2700 0 0 / 0 2 黃光蔓 Envy 概念 6776…" at bounding box center [628, 328] width 990 height 278
drag, startPoint x: 289, startPoint y: 357, endPoint x: 277, endPoint y: 351, distance: 13.2
click at [302, 358] on td "15100" at bounding box center [323, 356] width 43 height 18
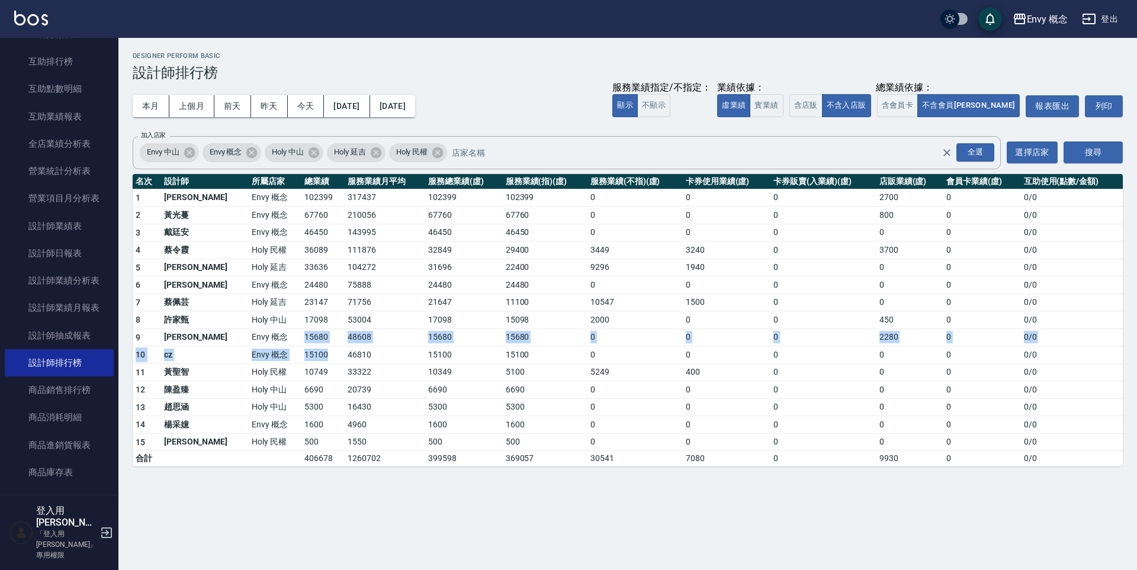
drag, startPoint x: 280, startPoint y: 350, endPoint x: 296, endPoint y: 361, distance: 19.6
click at [296, 361] on tbody "1 王文嘉 Envy 概念 102399 317437 102399 102399 0 0 0 2700 0 0 / 0 2 黃光蔓 Envy 概念 6776…" at bounding box center [628, 328] width 990 height 278
drag, startPoint x: 296, startPoint y: 362, endPoint x: 283, endPoint y: 342, distance: 23.7
click at [302, 362] on td "15100" at bounding box center [323, 356] width 43 height 18
click at [1040, 24] on div "Envy 概念" at bounding box center [1047, 19] width 41 height 15
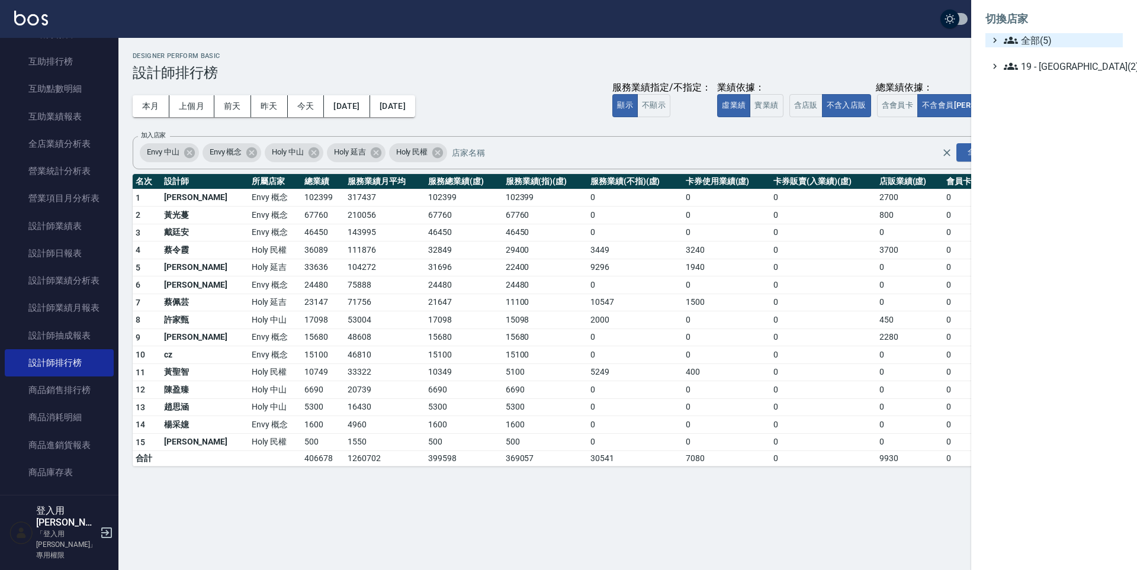
click at [1039, 39] on span "全部(5)" at bounding box center [1061, 40] width 114 height 14
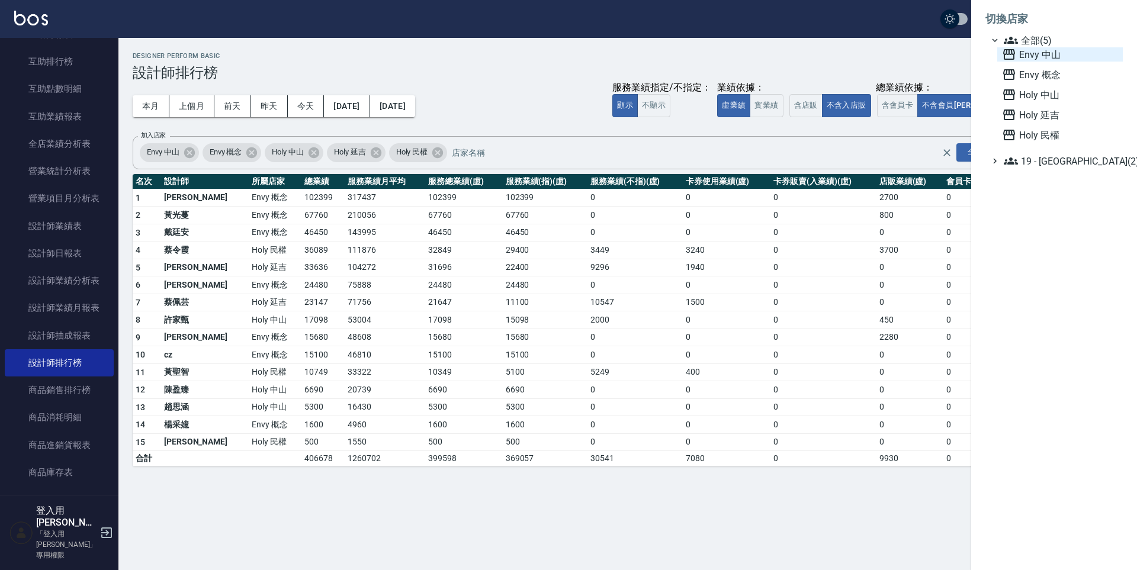
click at [1033, 54] on span "Envy 中山" at bounding box center [1060, 54] width 116 height 14
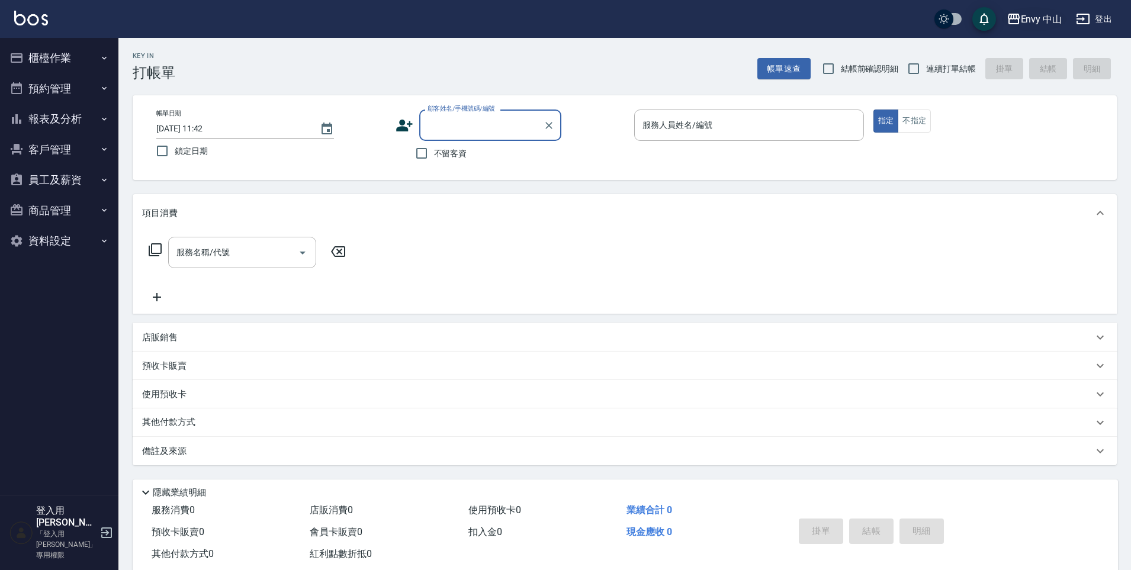
click at [1061, 24] on div "Envy 中山" at bounding box center [1041, 19] width 41 height 15
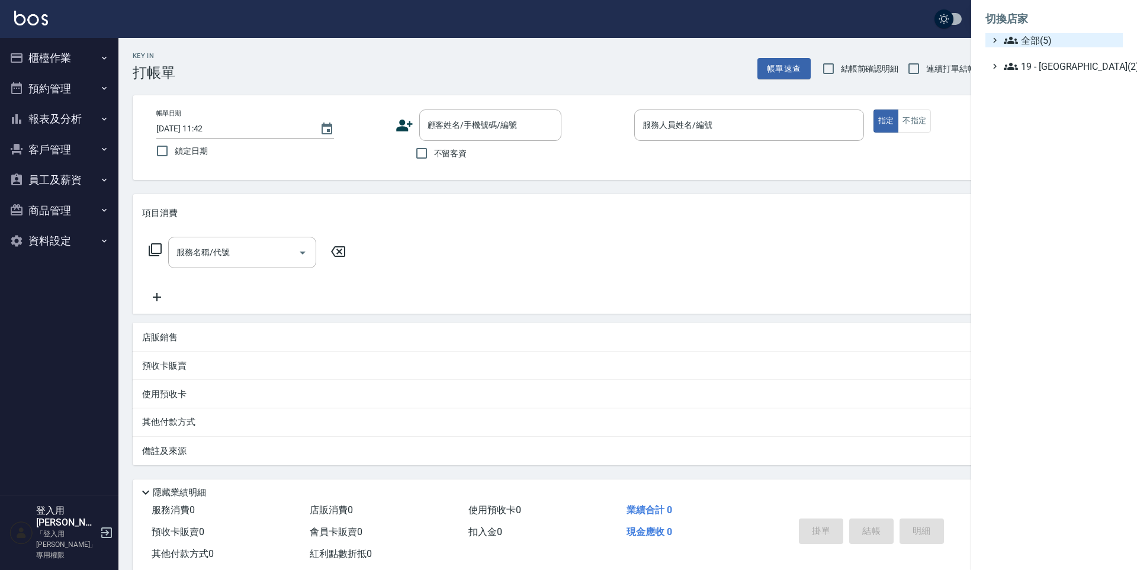
click at [1052, 42] on span "全部(5)" at bounding box center [1061, 40] width 114 height 14
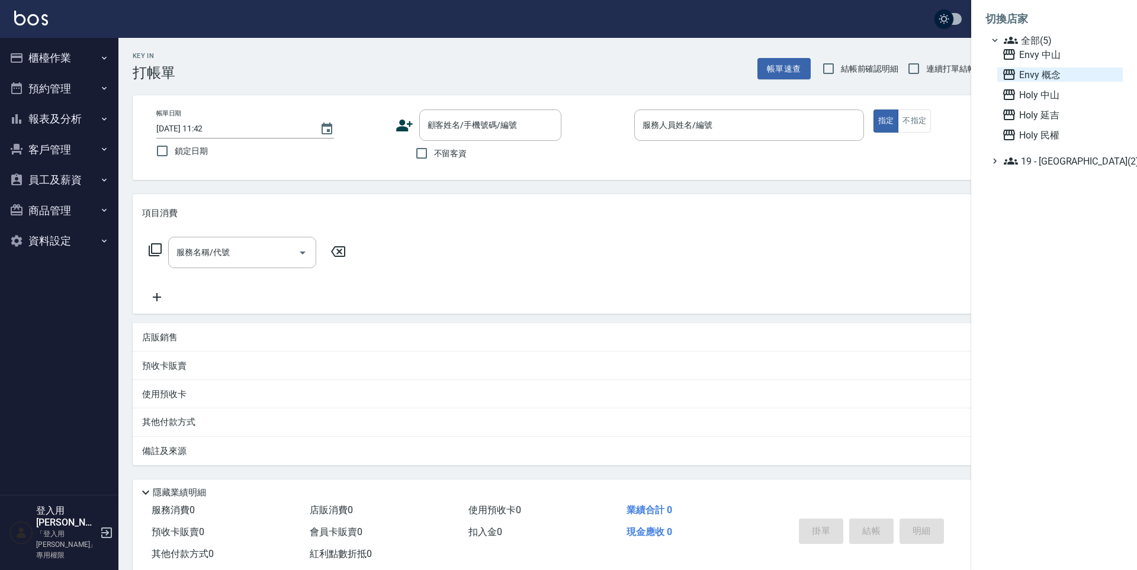
click at [1053, 73] on span "Envy 概念" at bounding box center [1060, 75] width 116 height 14
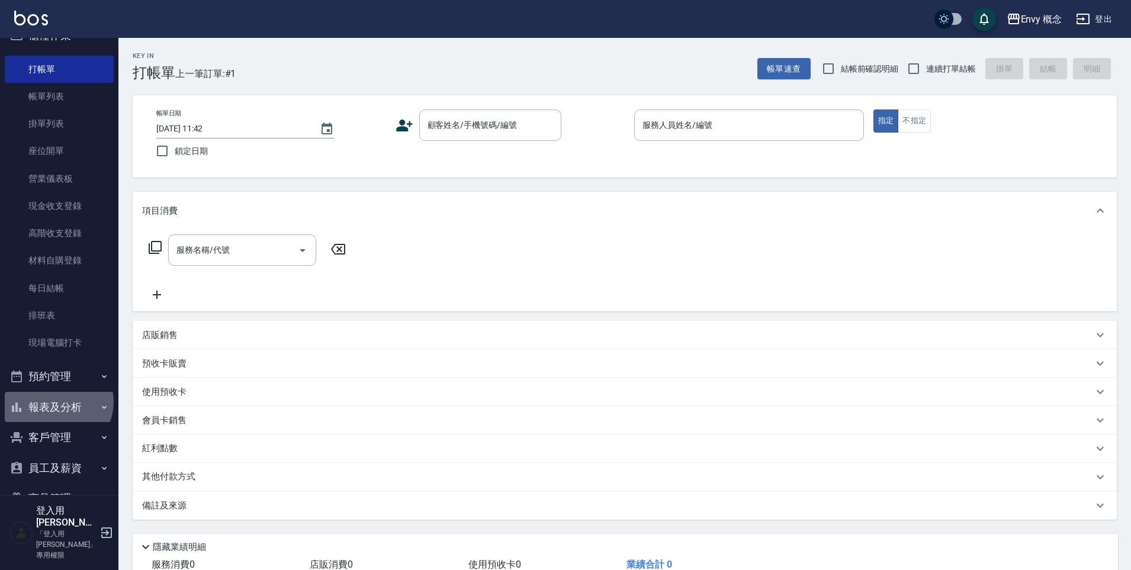
click at [56, 403] on button "報表及分析" at bounding box center [59, 407] width 109 height 31
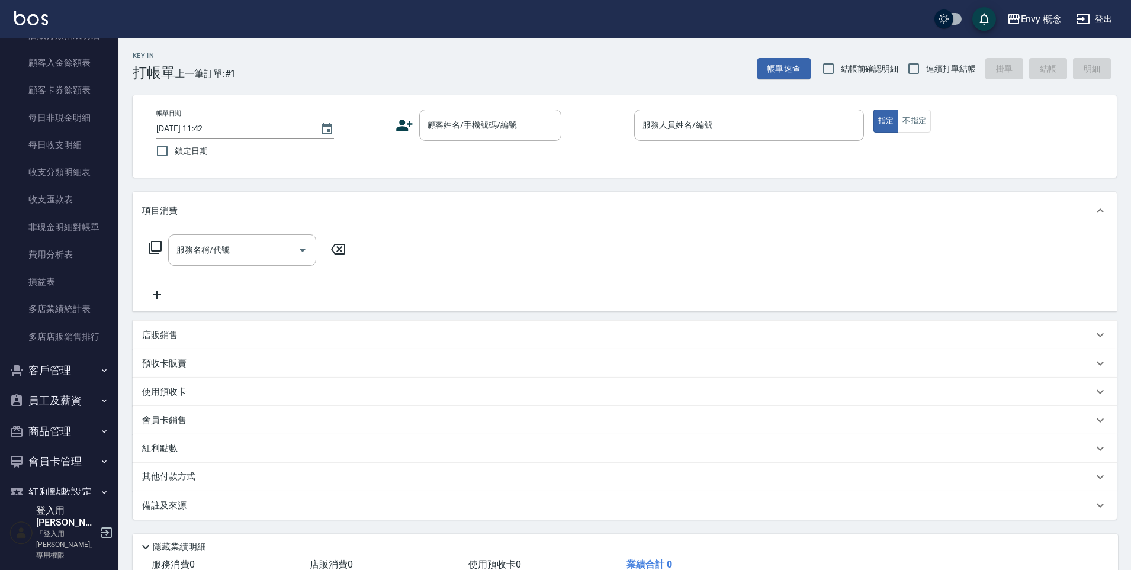
scroll to position [1175, 0]
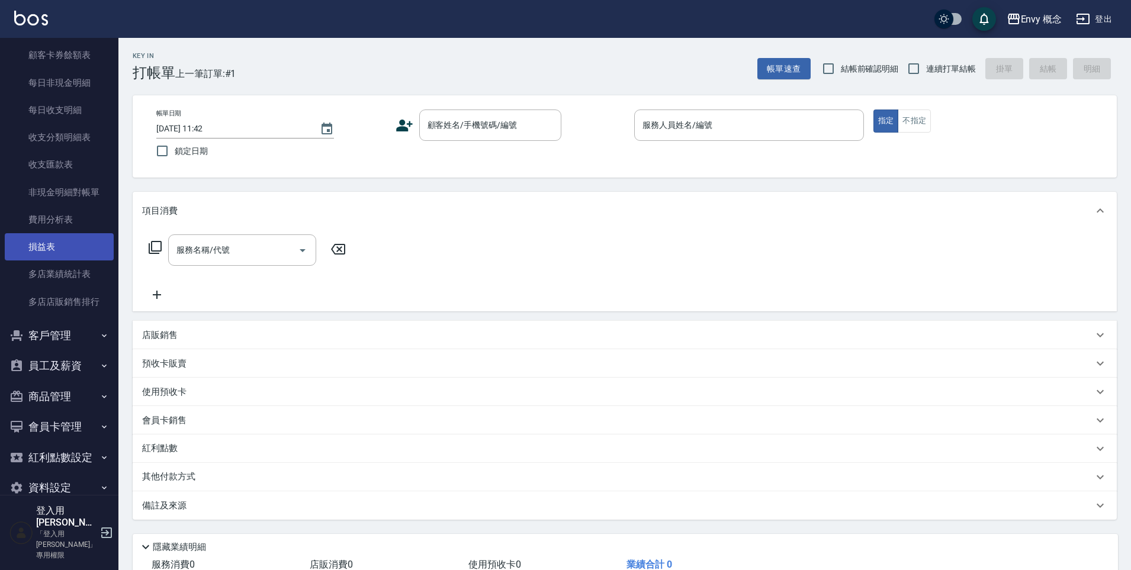
click at [72, 249] on link "損益表" at bounding box center [59, 246] width 109 height 27
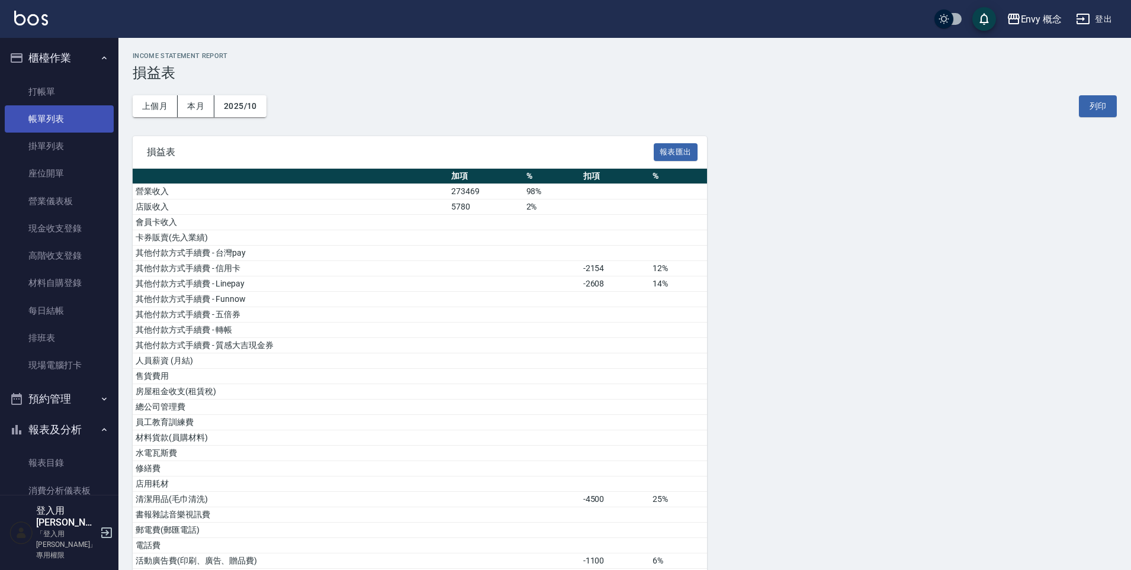
click at [66, 130] on link "帳單列表" at bounding box center [59, 118] width 109 height 27
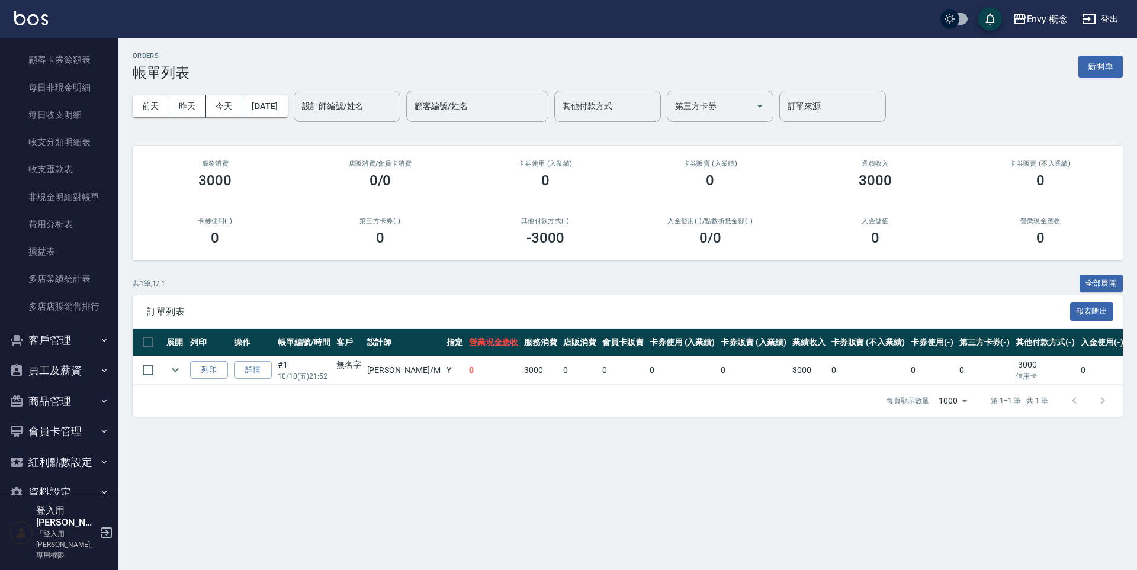
scroll to position [1175, 0]
click at [59, 368] on button "員工及薪資" at bounding box center [59, 366] width 109 height 31
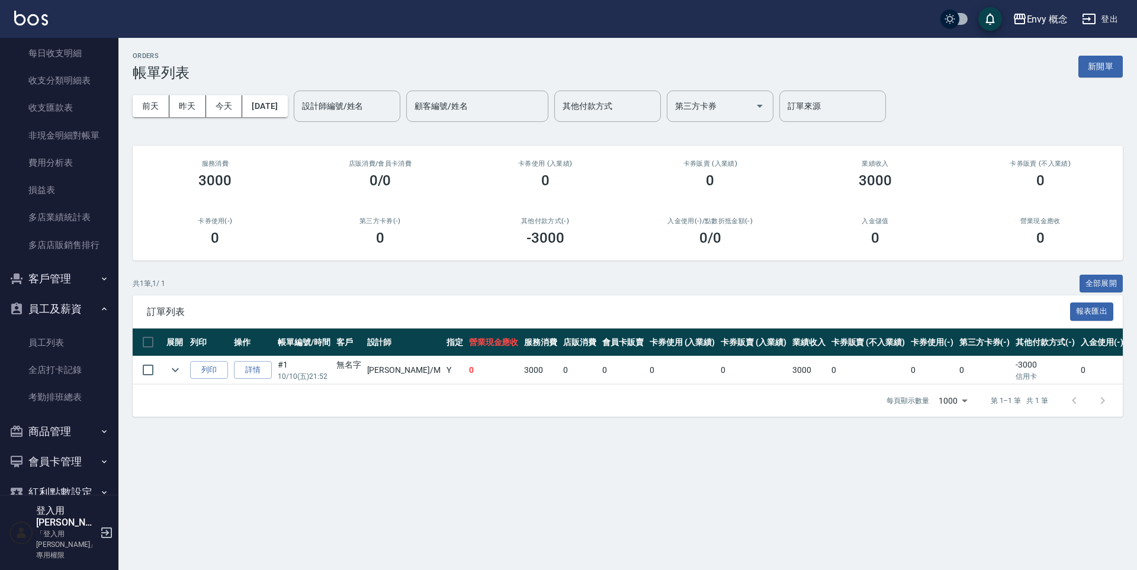
scroll to position [1267, 0]
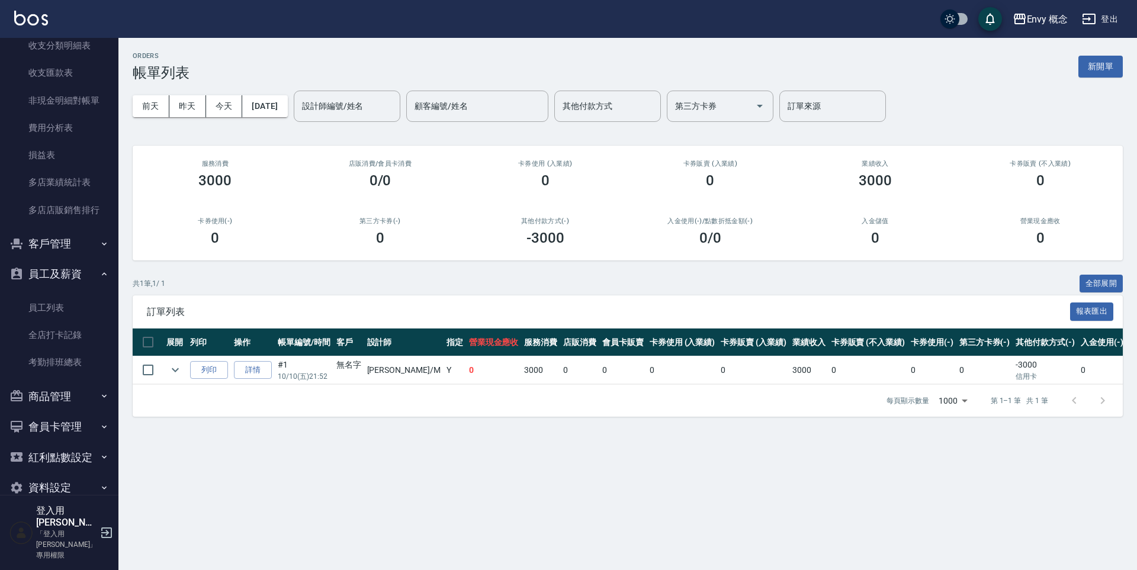
click at [124, 219] on div "ORDERS 帳單列表 新開單 前天 昨天 今天 2025/10/10 設計師編號/姓名 設計師編號/姓名 顧客編號/姓名 顧客編號/姓名 其他付款方式 其他…" at bounding box center [627, 234] width 1019 height 393
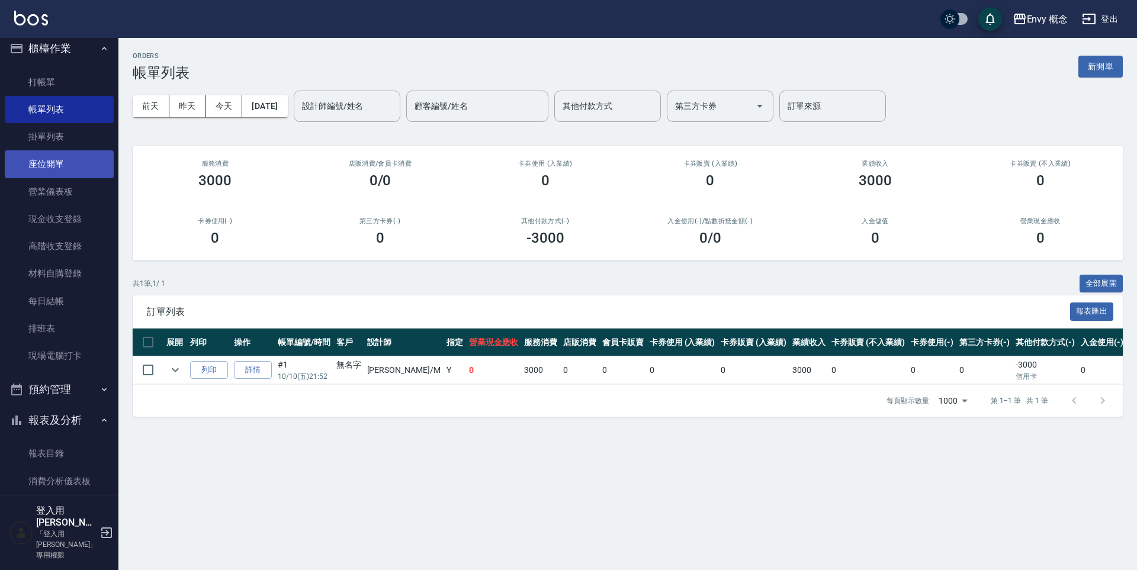
scroll to position [0, 0]
